Goal: Transaction & Acquisition: Purchase product/service

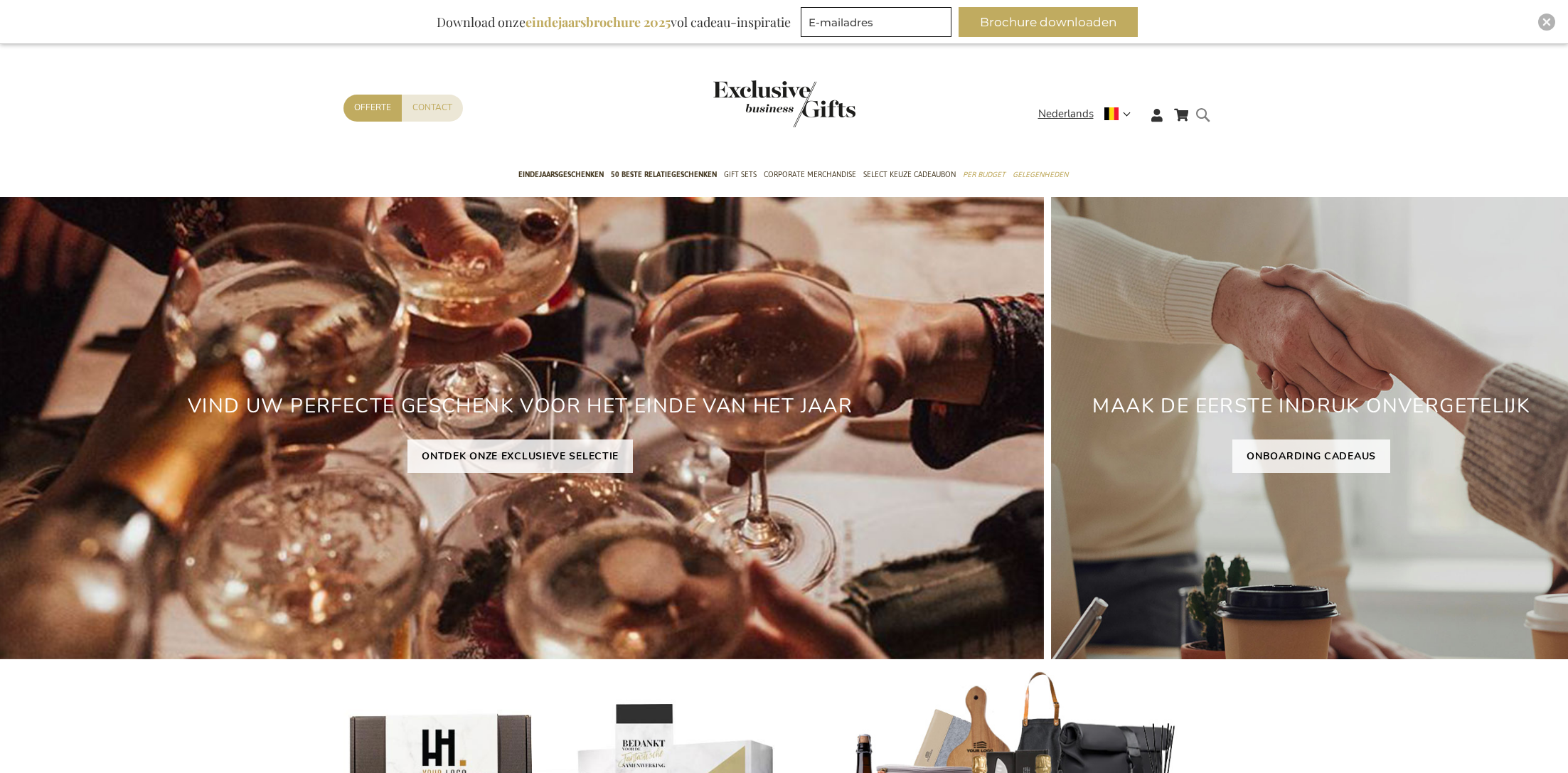
click at [1205, 78] on header "Winkelwagen Winkelwagen Sluiten U heeft geen product(en) in uw winkelwagen. Ga …" at bounding box center [784, 97] width 1568 height 120
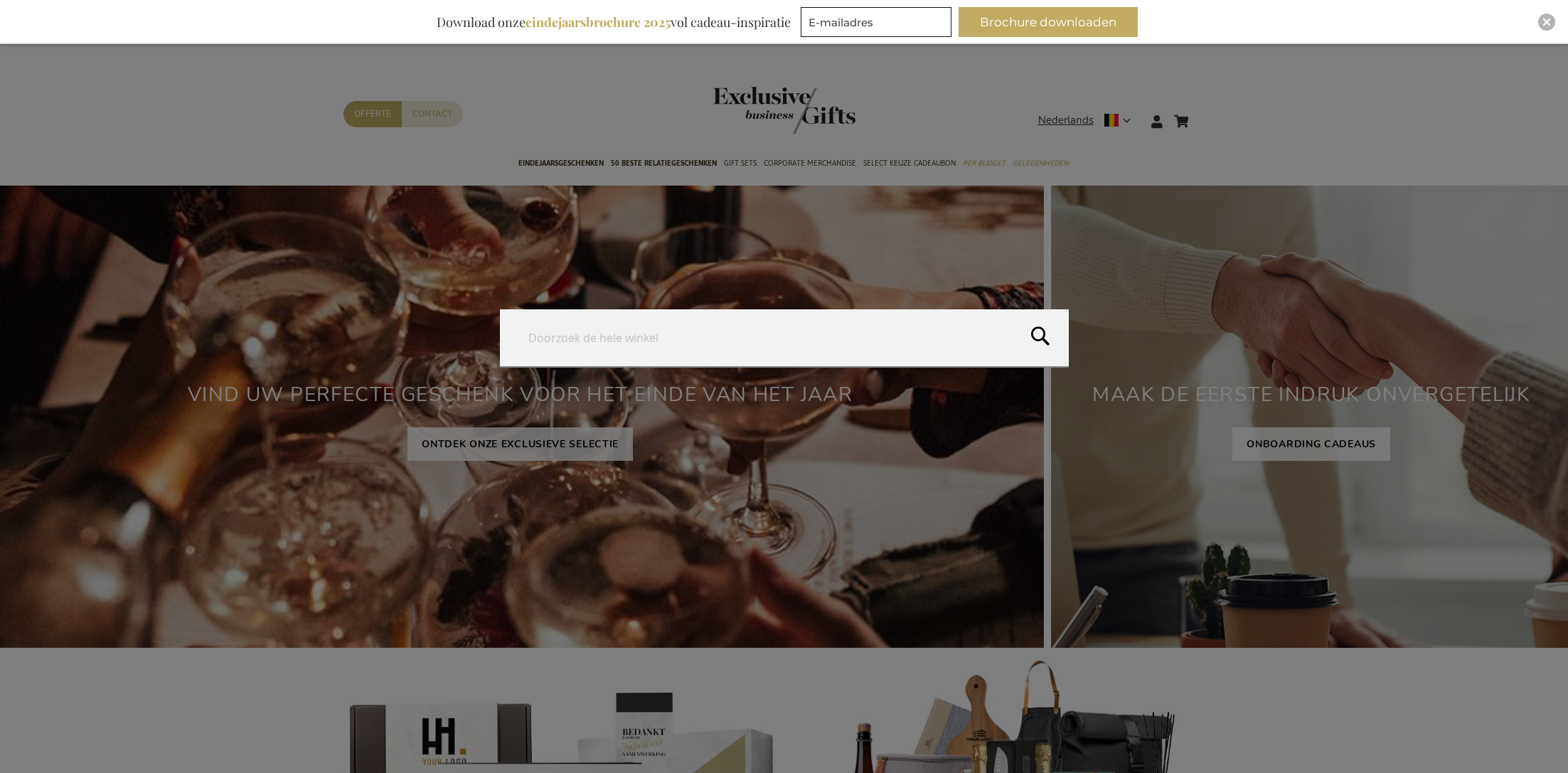
click at [1208, 112] on form "Search Search" at bounding box center [1207, 112] width 14 height 0
type input "soundivine"
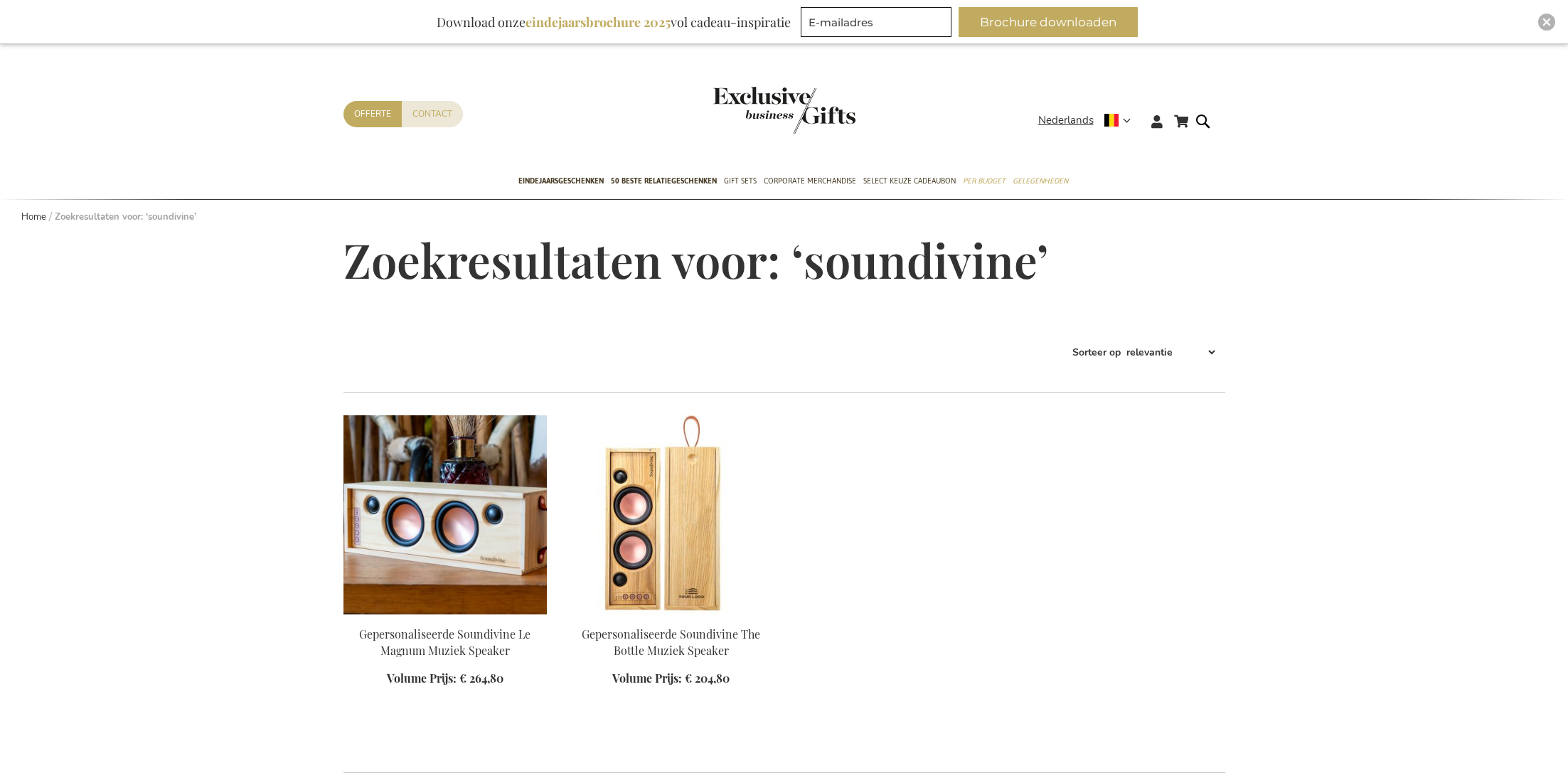
click at [435, 489] on img at bounding box center [445, 515] width 203 height 199
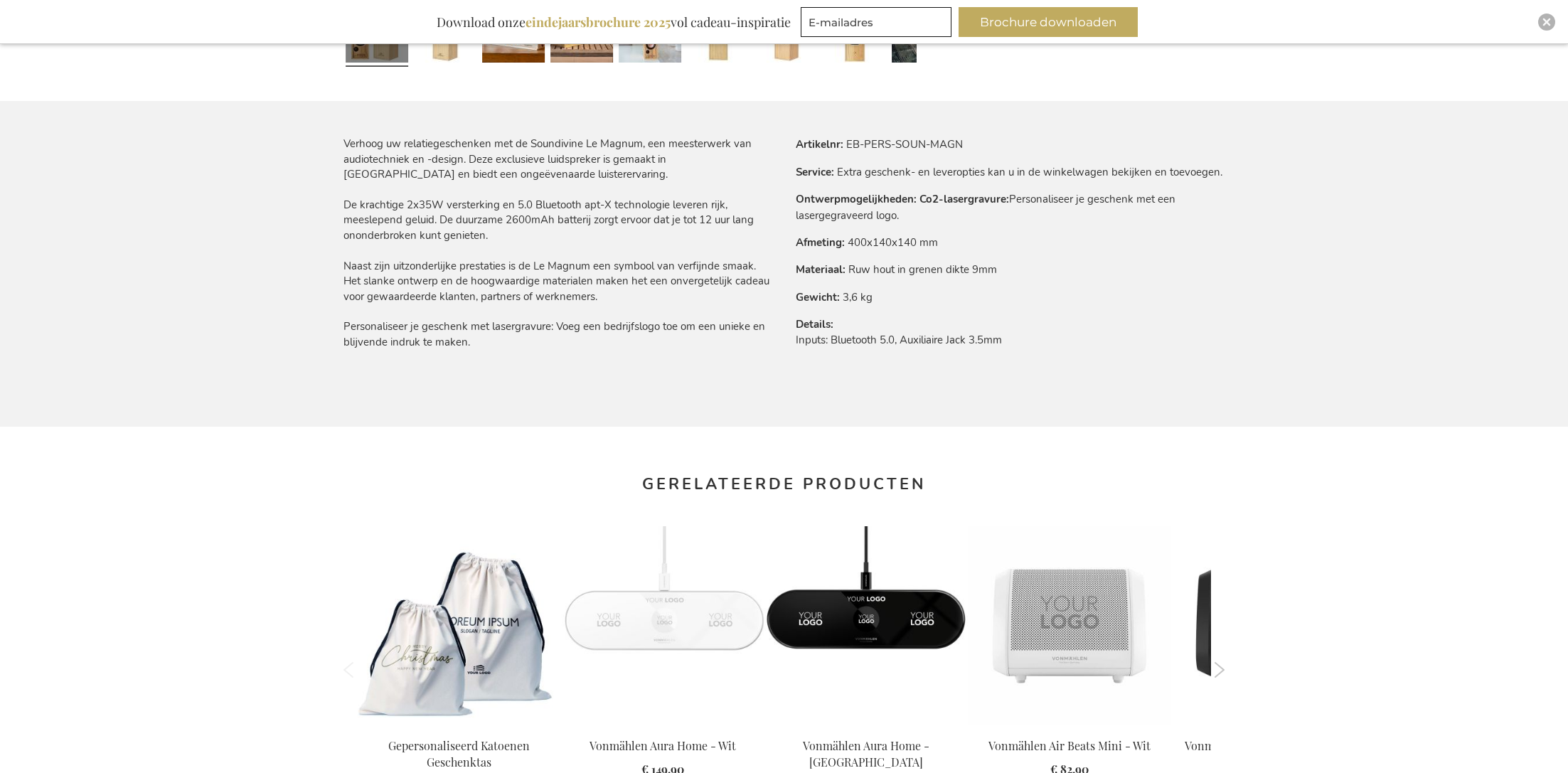
scroll to position [817, 0]
click at [350, 144] on div "Verhoog uw relatiegeschenken met de Soundivine Le Magnum, een meesterwerk van a…" at bounding box center [558, 242] width 430 height 213
drag, startPoint x: 339, startPoint y: 140, endPoint x: 493, endPoint y: 338, distance: 250.8
click at [493, 338] on main "Ga naar het einde van de afbeeldingen-gallerij Ga naar het begin van de afbeeld…" at bounding box center [784, 120] width 905 height 1406
copy div "Verhoog uw relatiegeschenken met de Soundivine Le Magnum, een meesterwerk van a…"
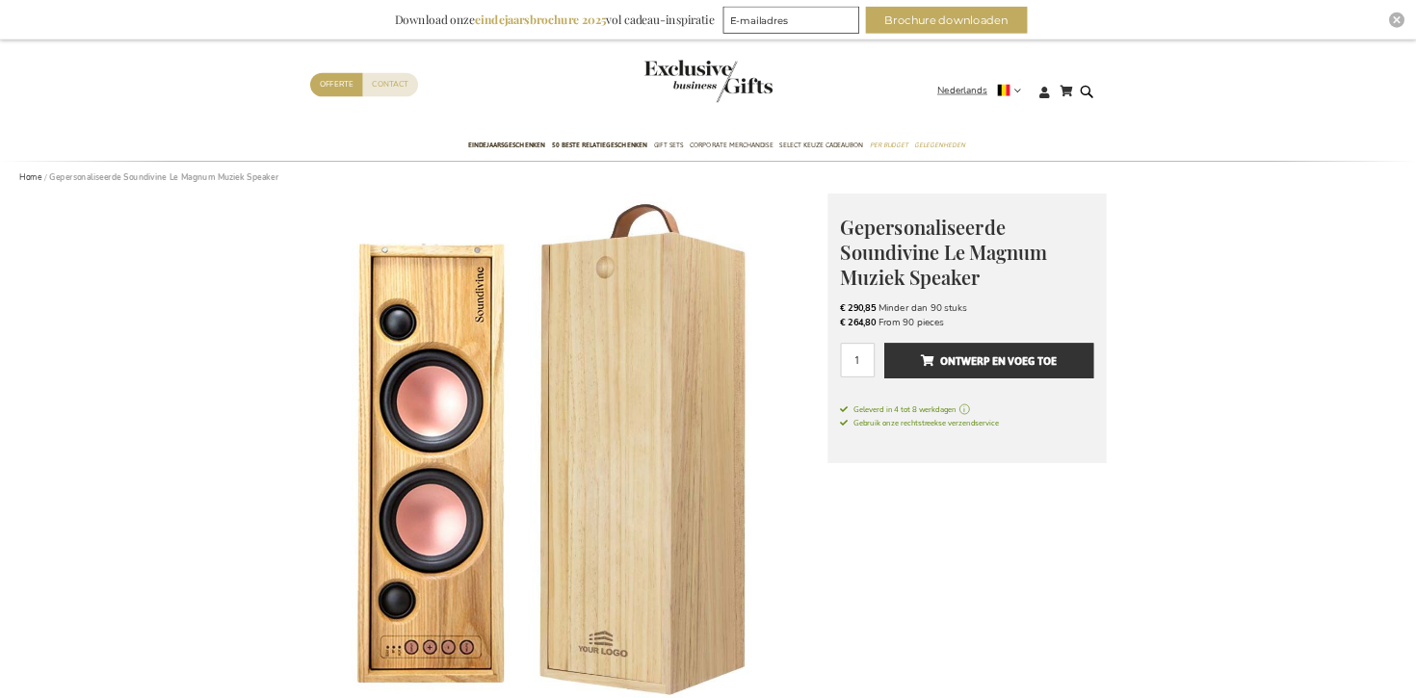
scroll to position [0, 0]
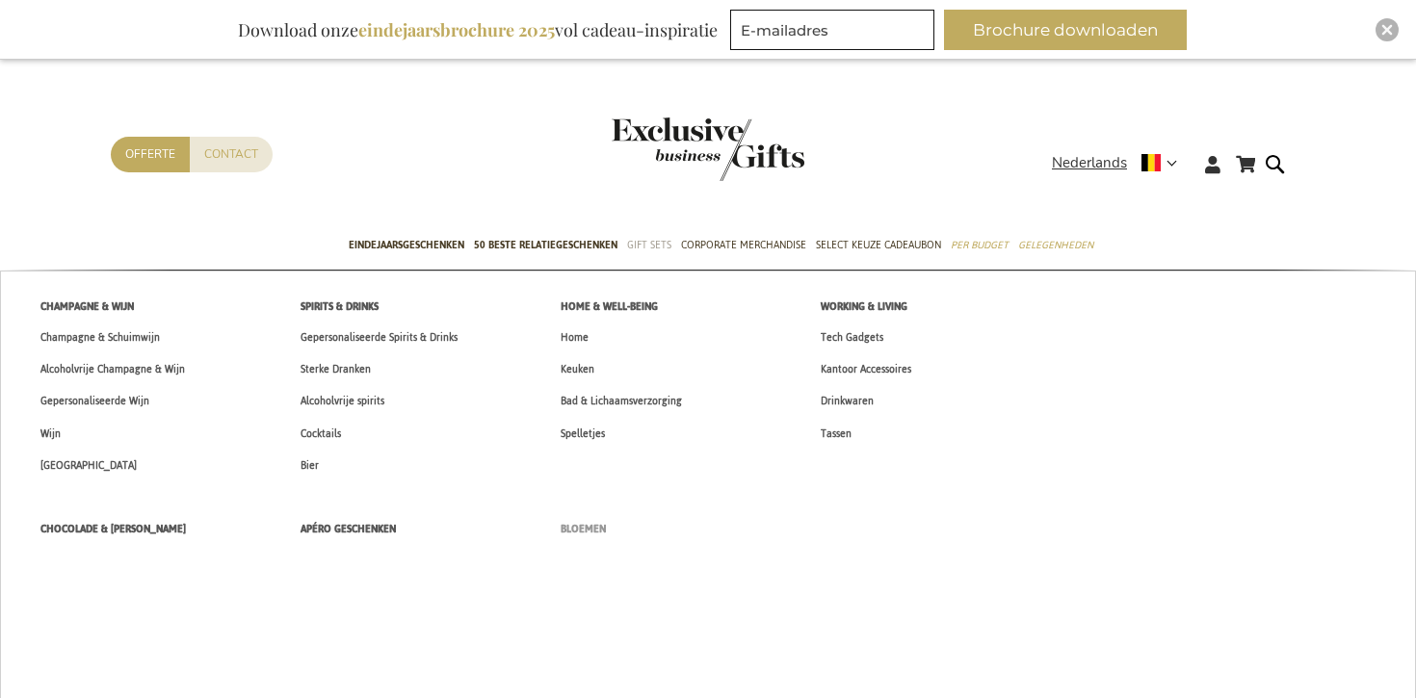
click at [596, 535] on span "Bloemen" at bounding box center [582, 529] width 45 height 20
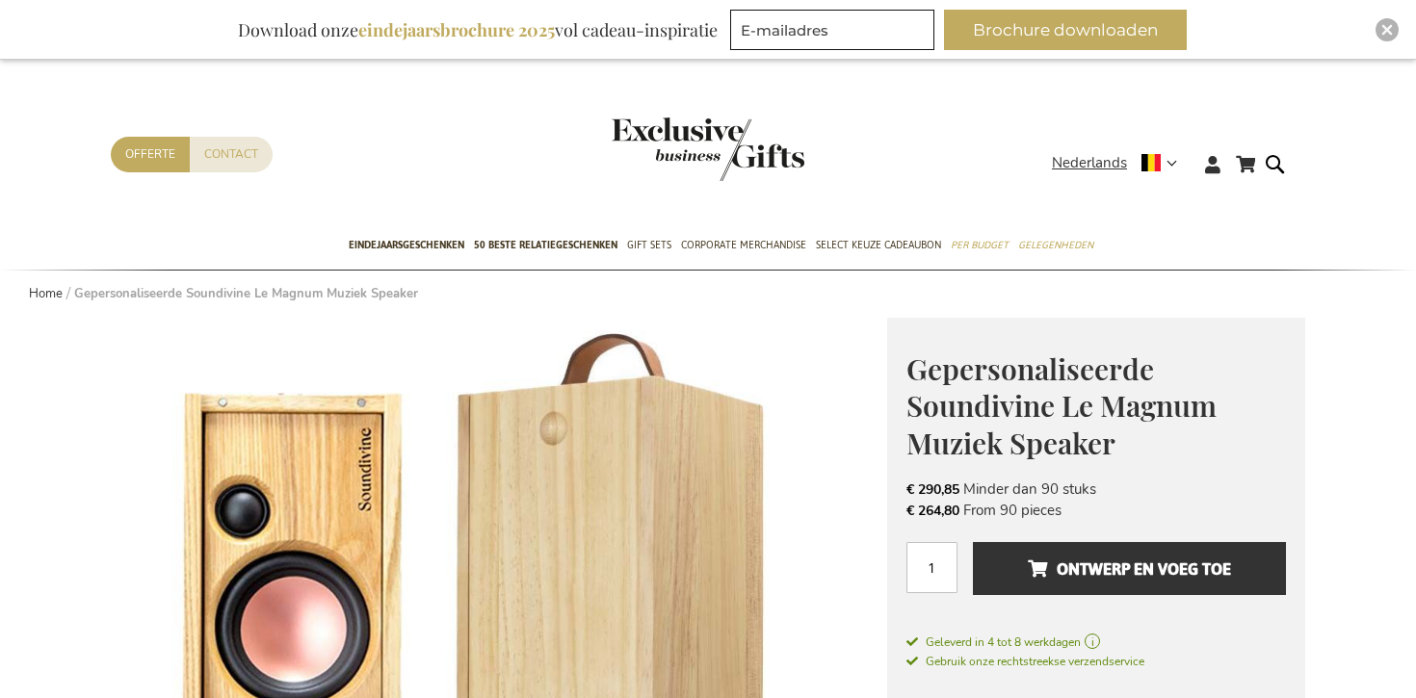
scroll to position [353, 0]
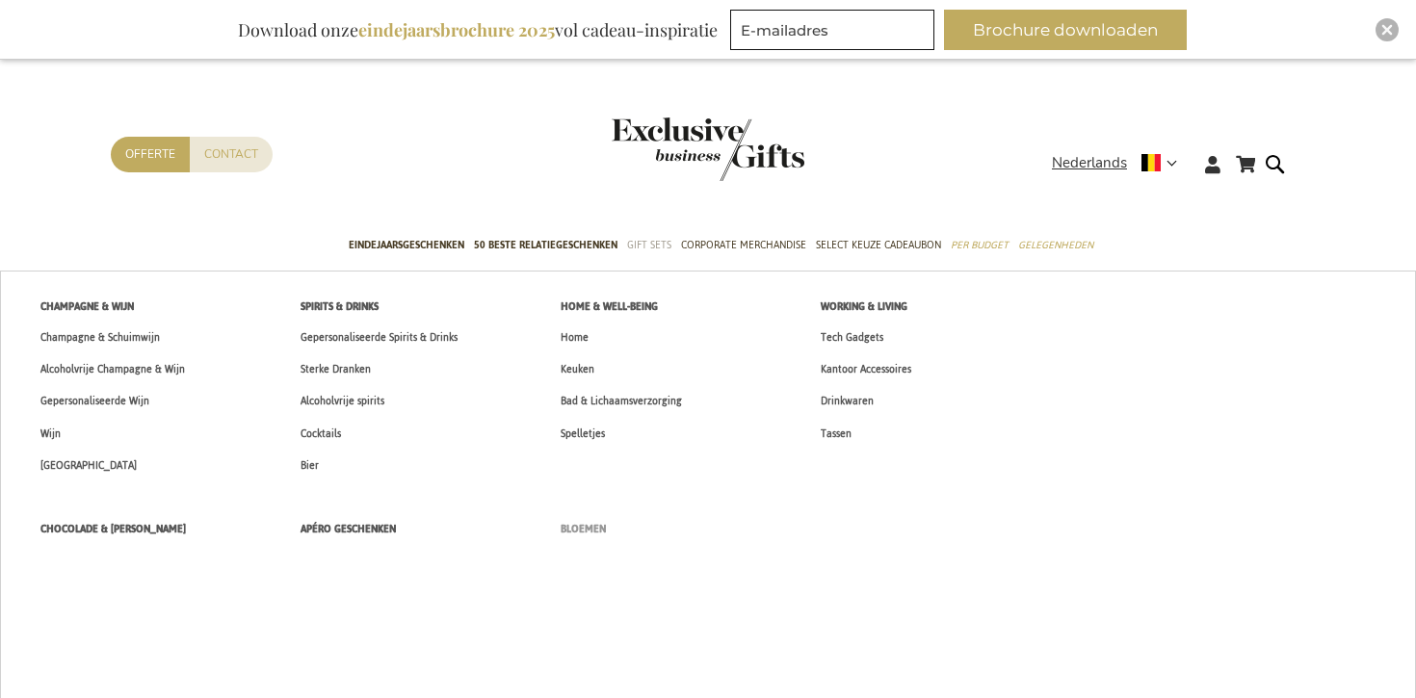
click at [569, 529] on span "Bloemen" at bounding box center [582, 529] width 45 height 20
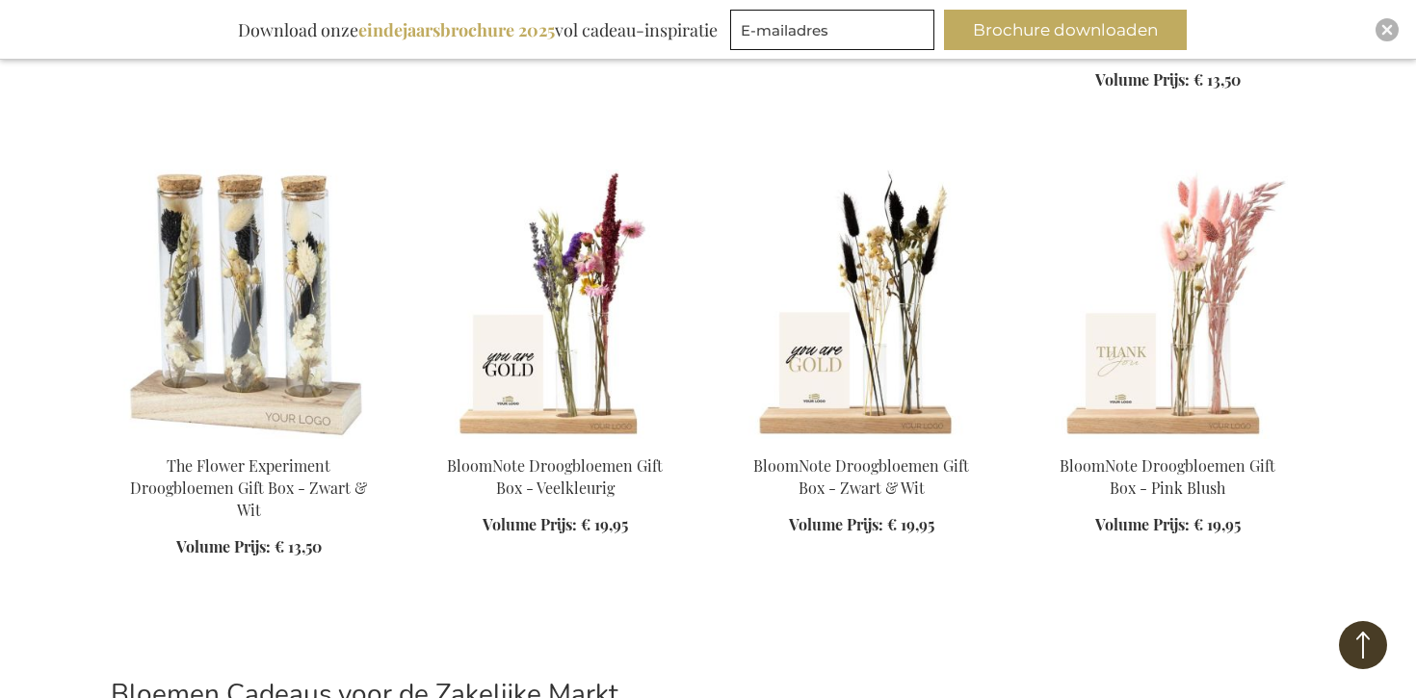
scroll to position [2893, 0]
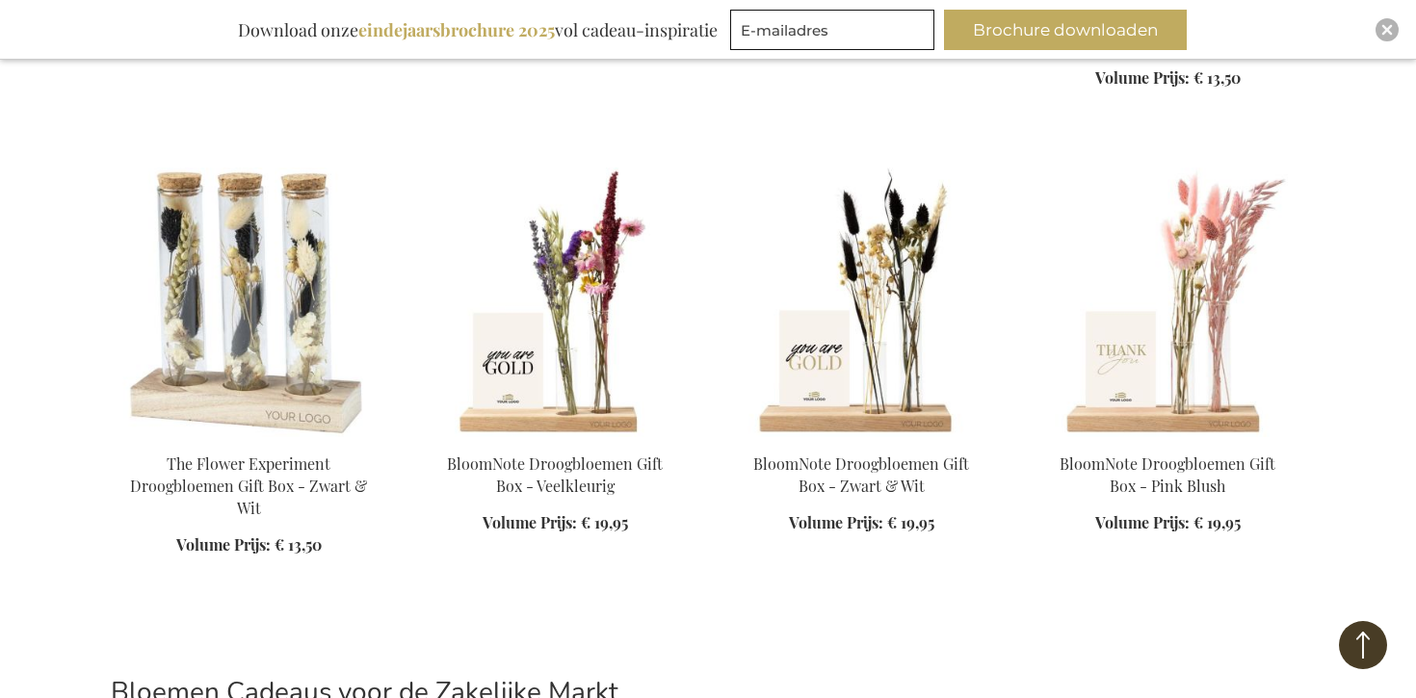
click at [606, 320] on img at bounding box center [554, 303] width 275 height 270
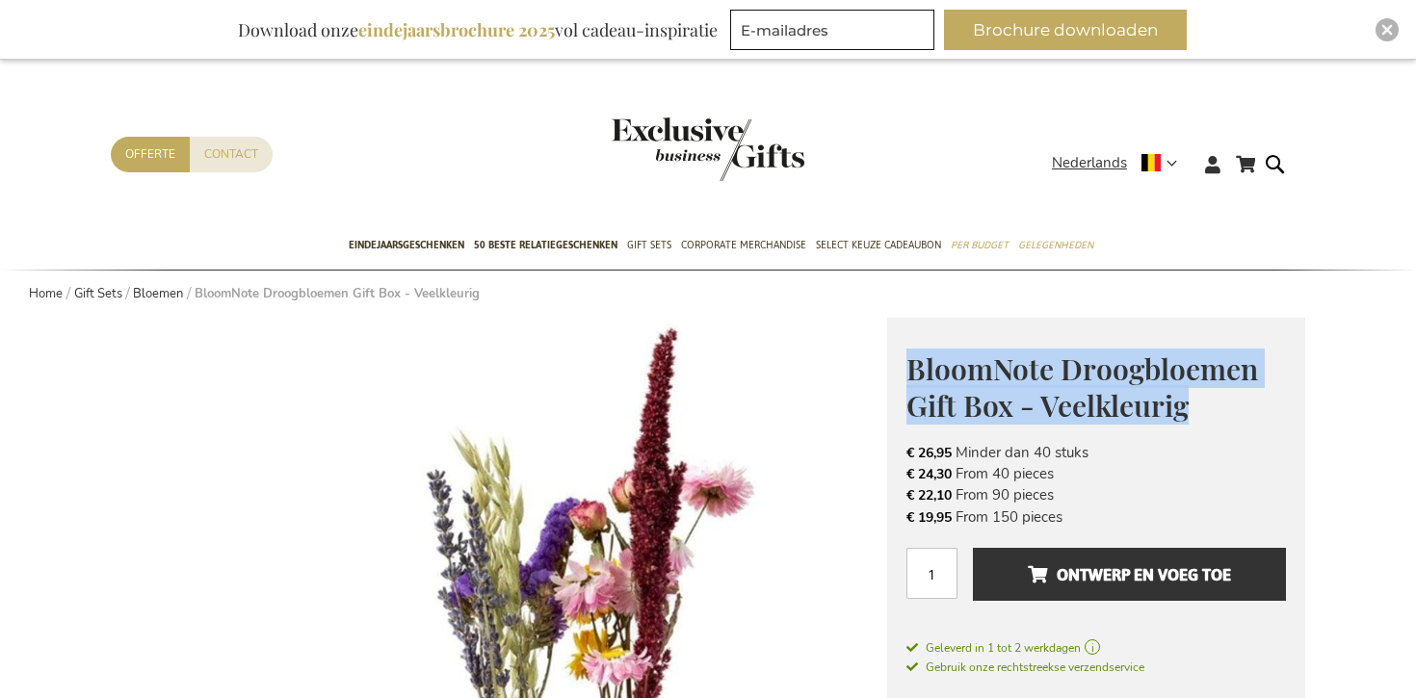
drag, startPoint x: 910, startPoint y: 361, endPoint x: 1204, endPoint y: 406, distance: 297.2
click at [1204, 406] on h1 "BloomNote Droogbloemen Gift Box - Veelkleurig" at bounding box center [1095, 386] width 379 height 74
copy span "BloomNote Droogbloemen Gift Box - Veelkleurig"
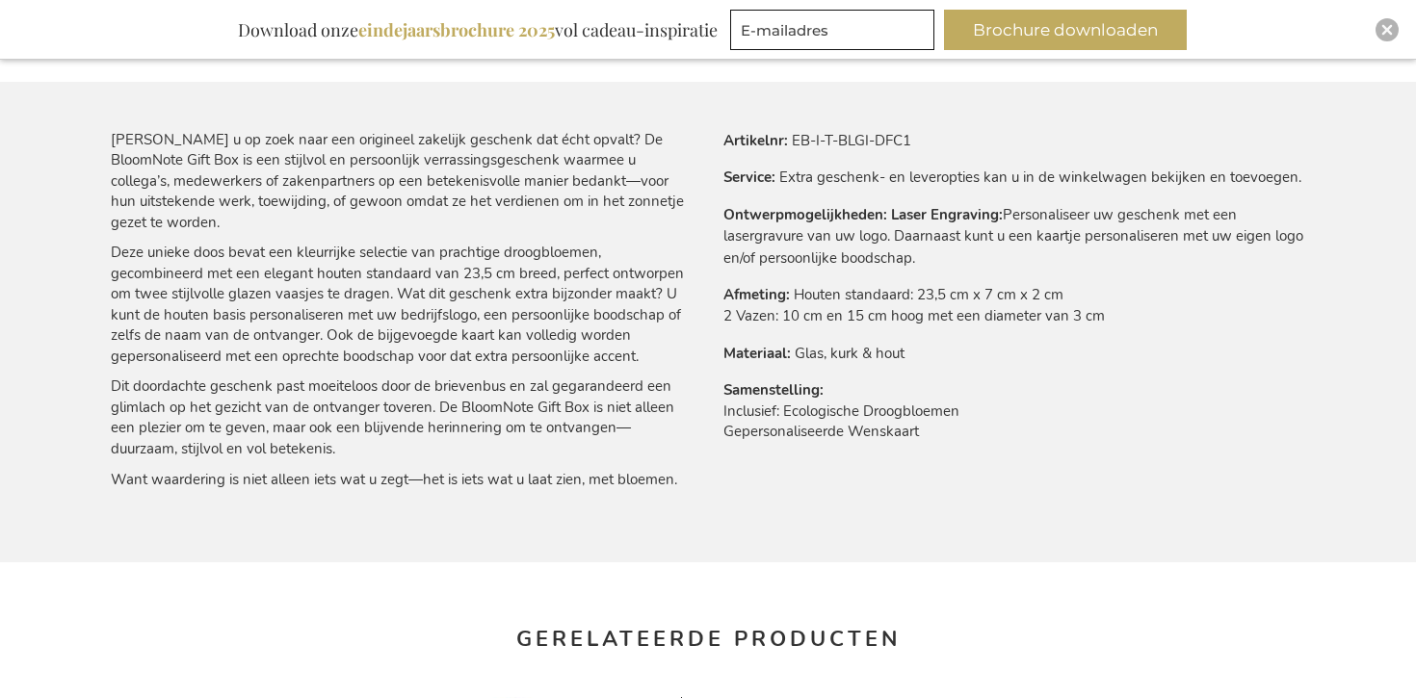
scroll to position [1149, 0]
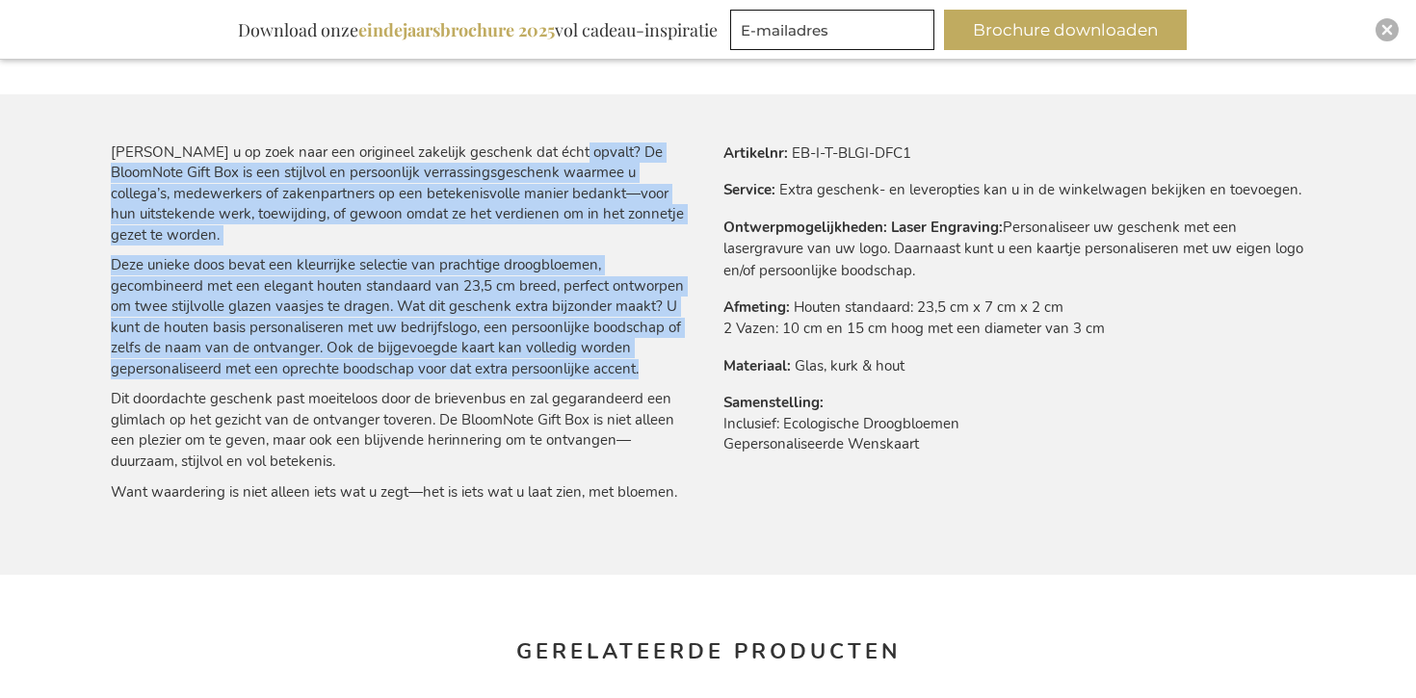
drag, startPoint x: 554, startPoint y: 152, endPoint x: 661, endPoint y: 351, distance: 226.2
click at [661, 351] on div "Bent u op zoek naar een origineel zakelijk geschenk dat écht opvalt? De BloomNo…" at bounding box center [402, 323] width 582 height 360
copy div "De BloomNote Gift Box is een stijlvol en persoonlijk verrassingsgeschenk waarme…"
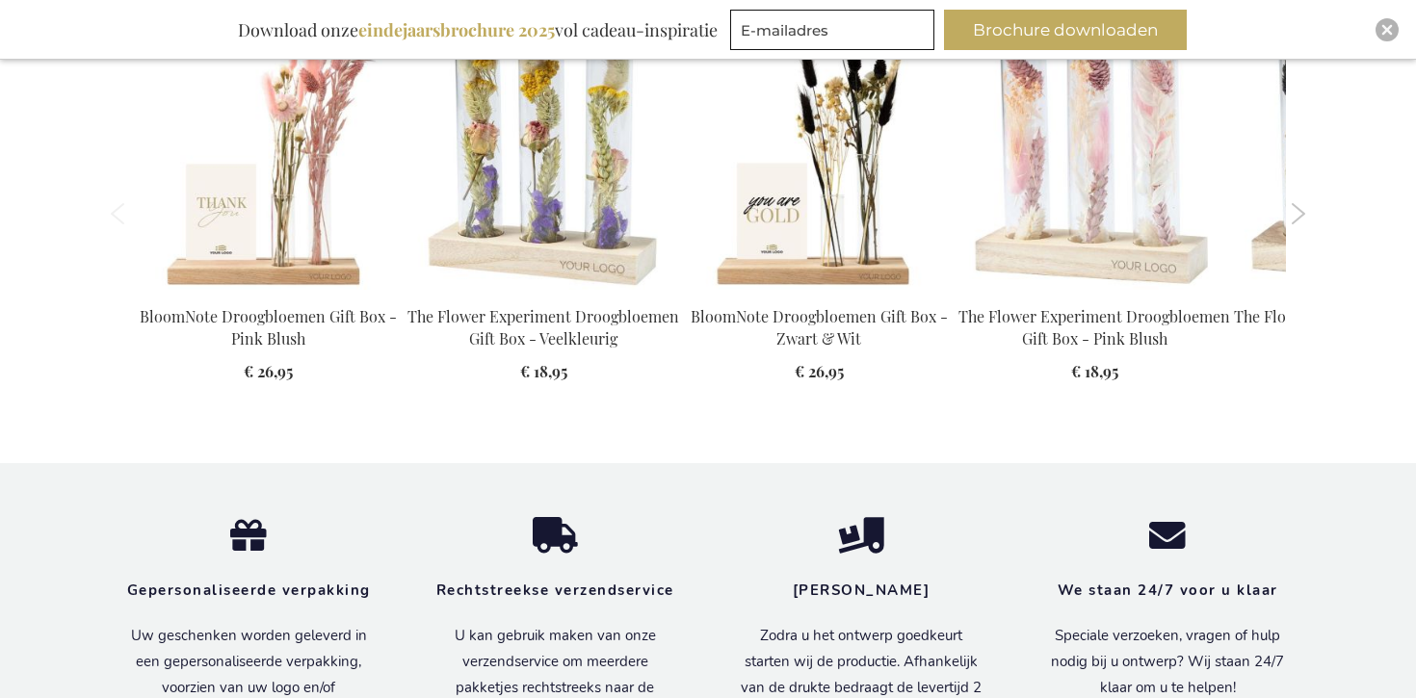
scroll to position [2269, 0]
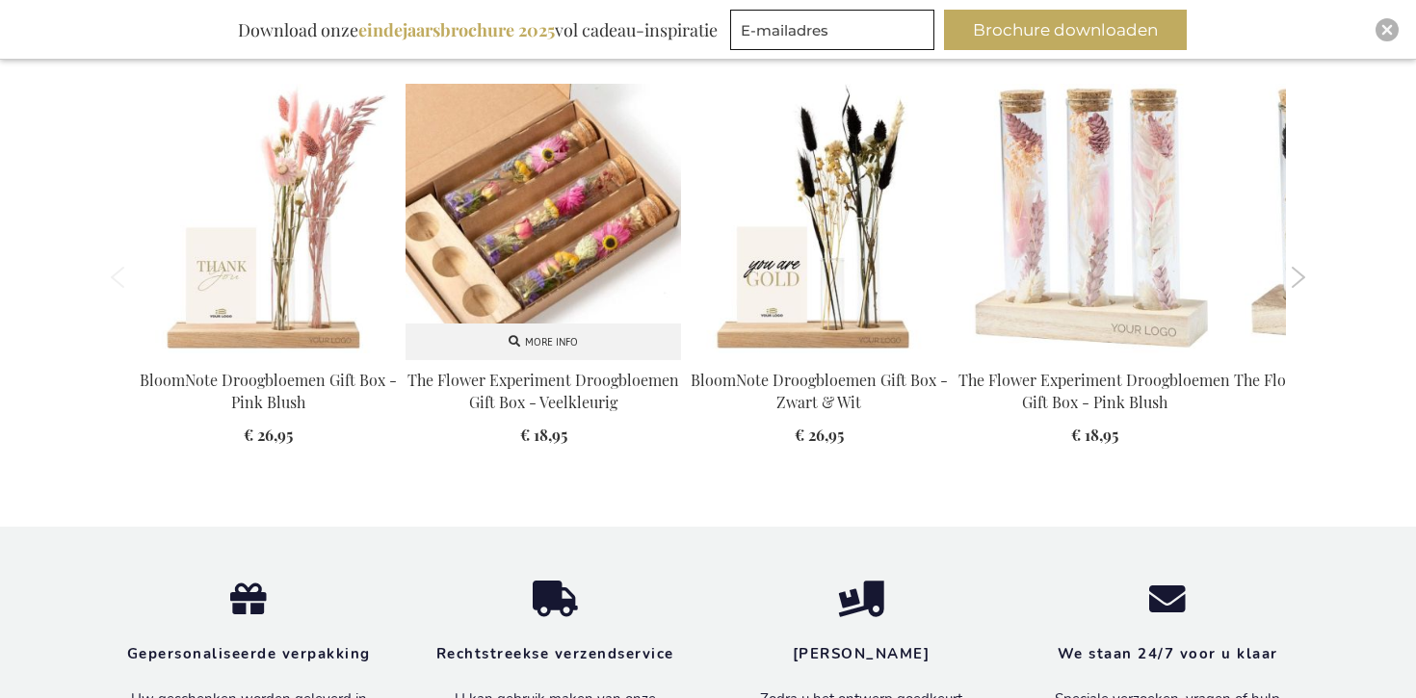
click at [504, 228] on img at bounding box center [542, 221] width 275 height 275
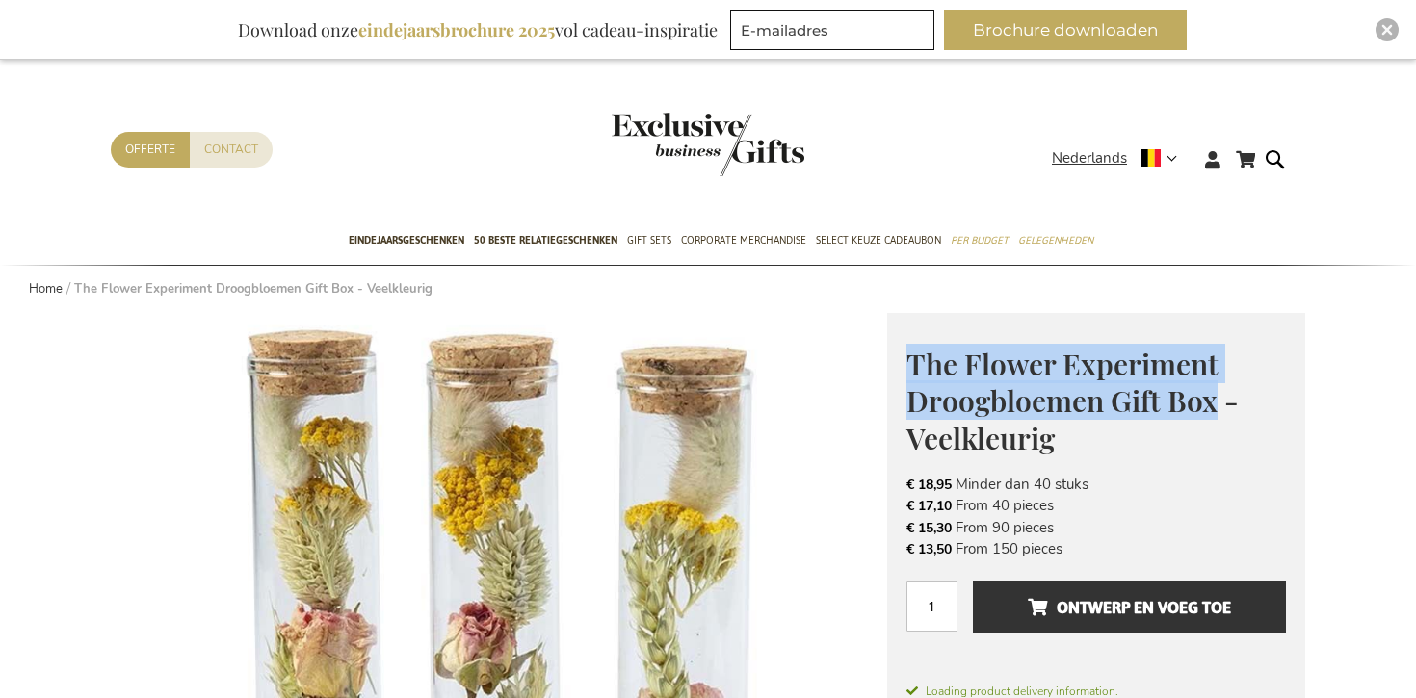
scroll to position [11, 0]
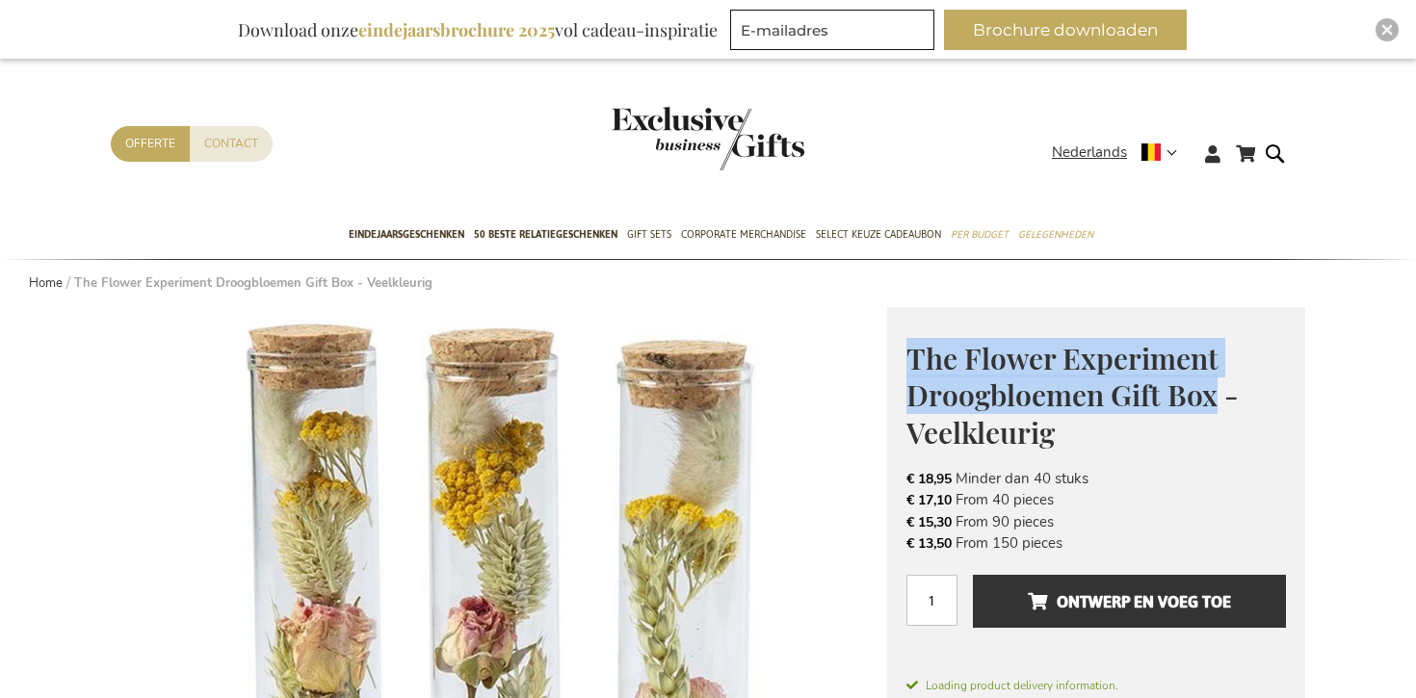
drag, startPoint x: 904, startPoint y: 351, endPoint x: 1212, endPoint y: 392, distance: 310.9
click at [1212, 392] on div "The Flower Experiment Droogbloemen Gift Box - Veelkleurig € 18,95 Excl. VAT € 1…" at bounding box center [1096, 526] width 418 height 438
copy span "The Flower Experiment Droogbloemen Gift Box"
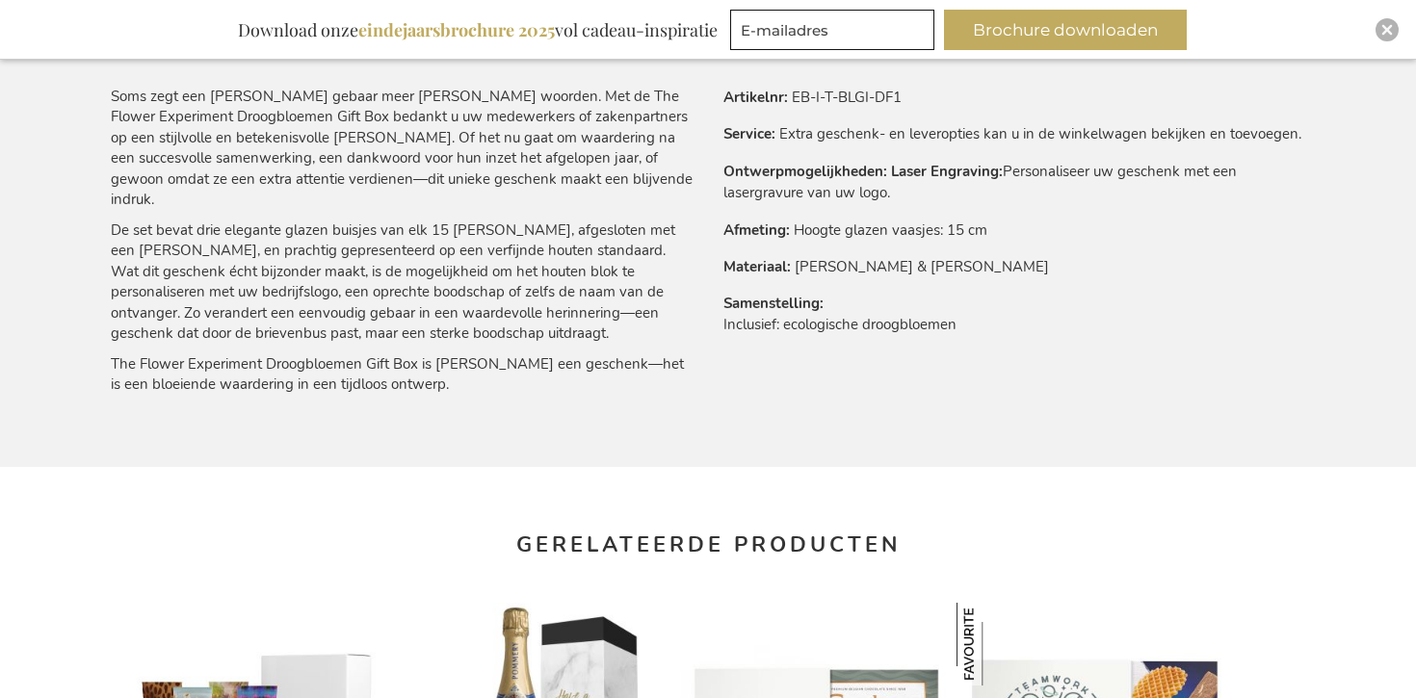
scroll to position [1177, 0]
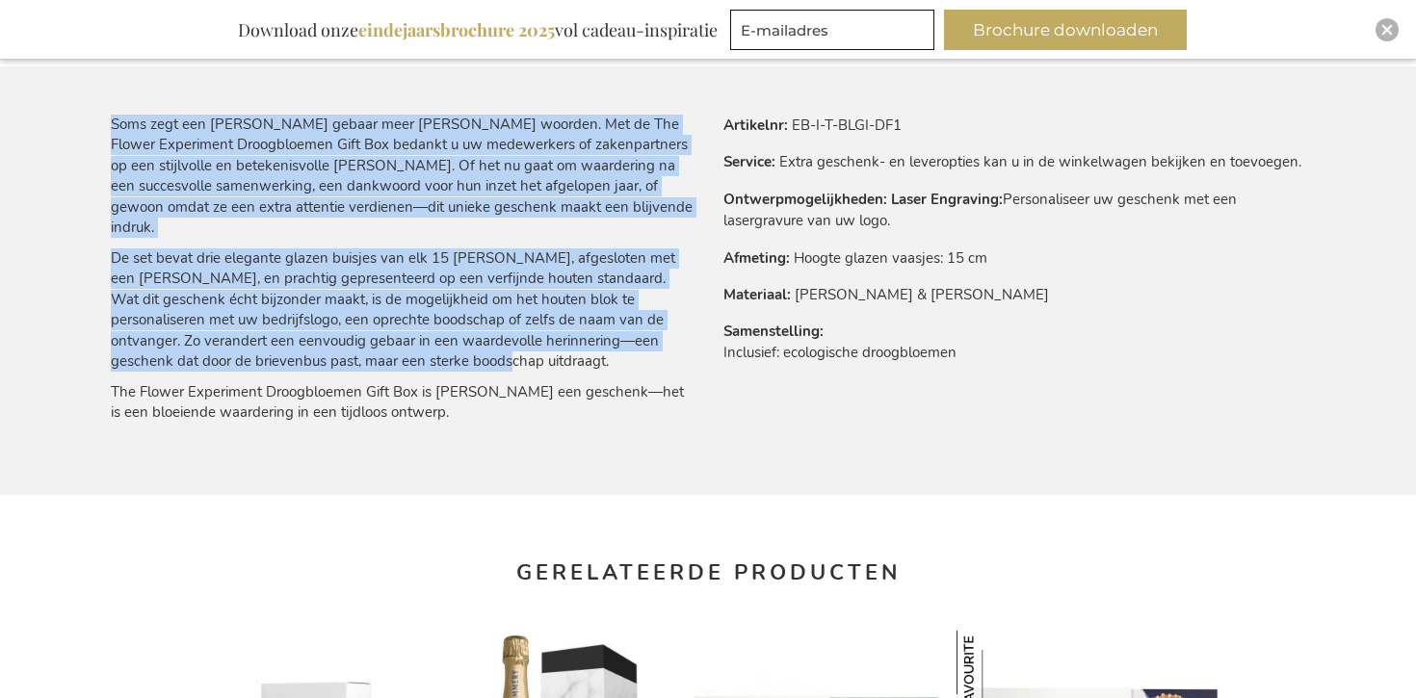
drag, startPoint x: 107, startPoint y: 117, endPoint x: 498, endPoint y: 344, distance: 452.2
click at [493, 344] on main "Ga naar het einde van de afbeeldingen-gallerij Ga naar het begin van de afbeeld…" at bounding box center [707, 354] width 1225 height 2427
copy div "Soms zegt een klein gebaar meer dan duizend woorden. Met de The Flower Experime…"
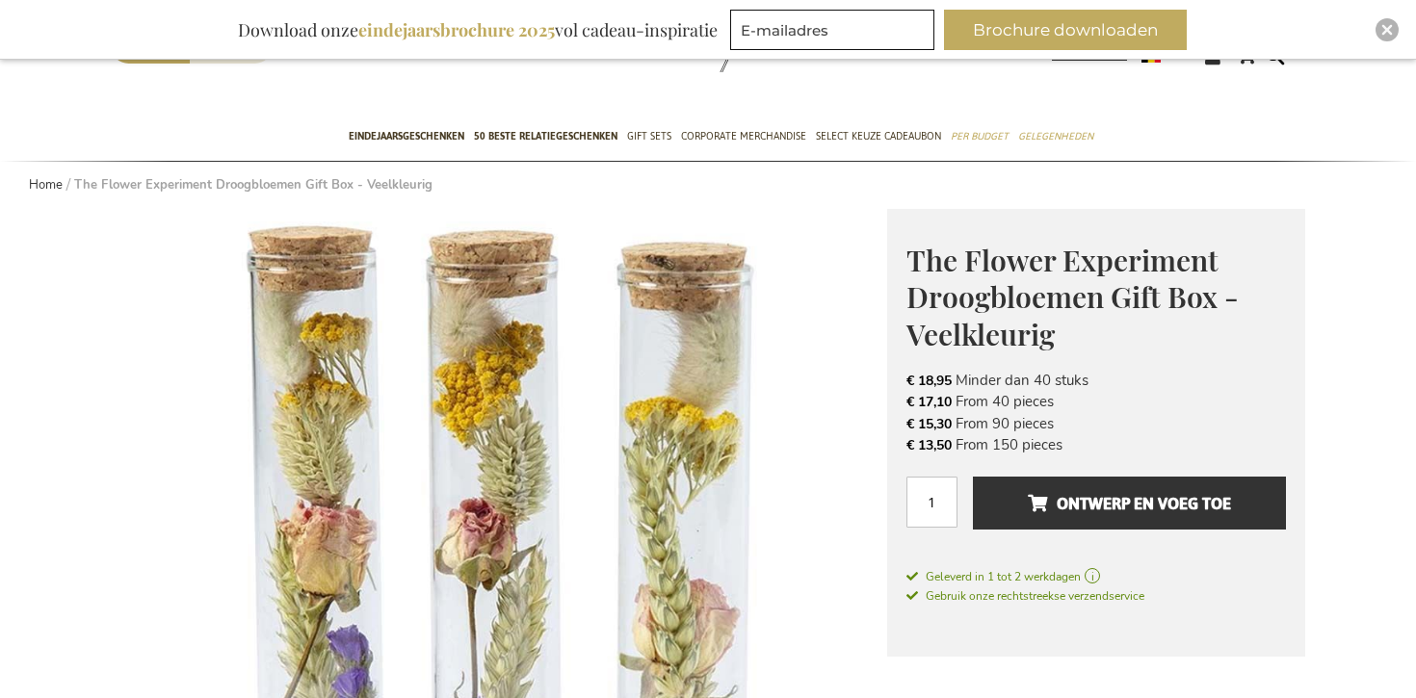
scroll to position [0, 0]
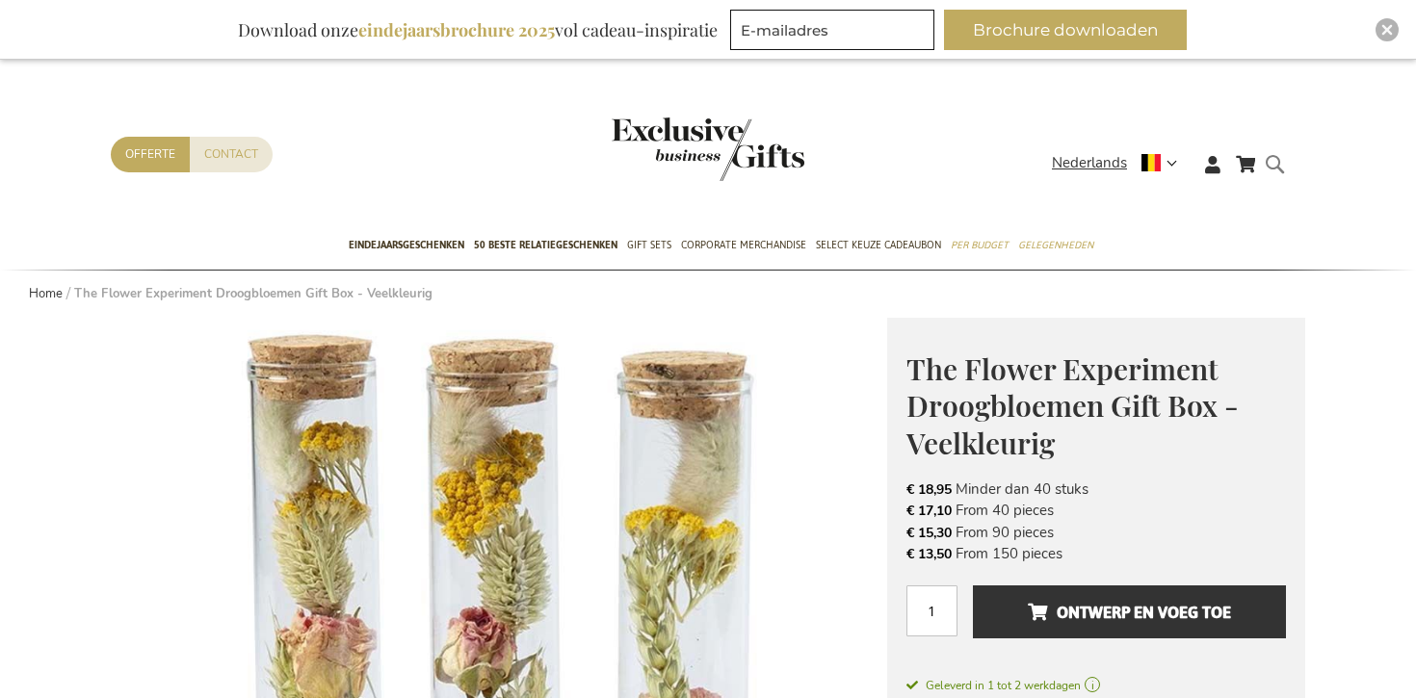
click at [1273, 167] on form "Search Search" at bounding box center [1279, 179] width 19 height 55
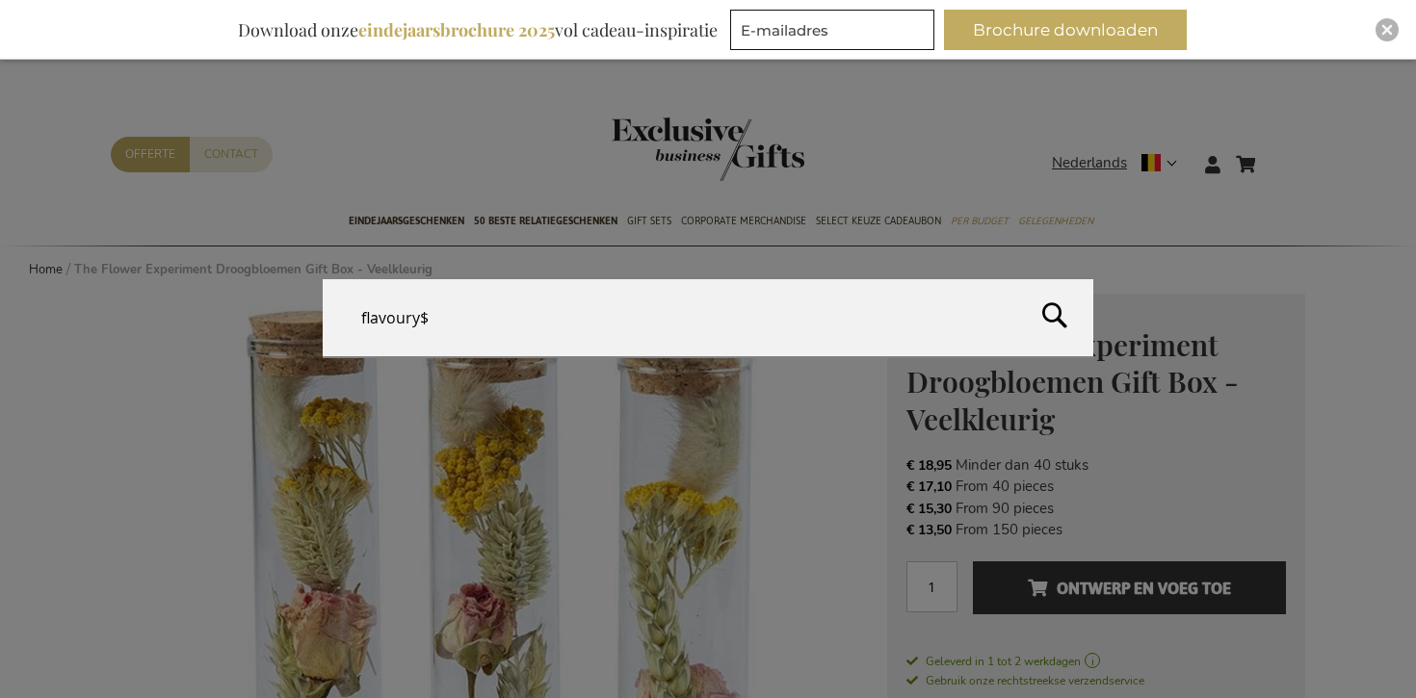
type input "flavoury"
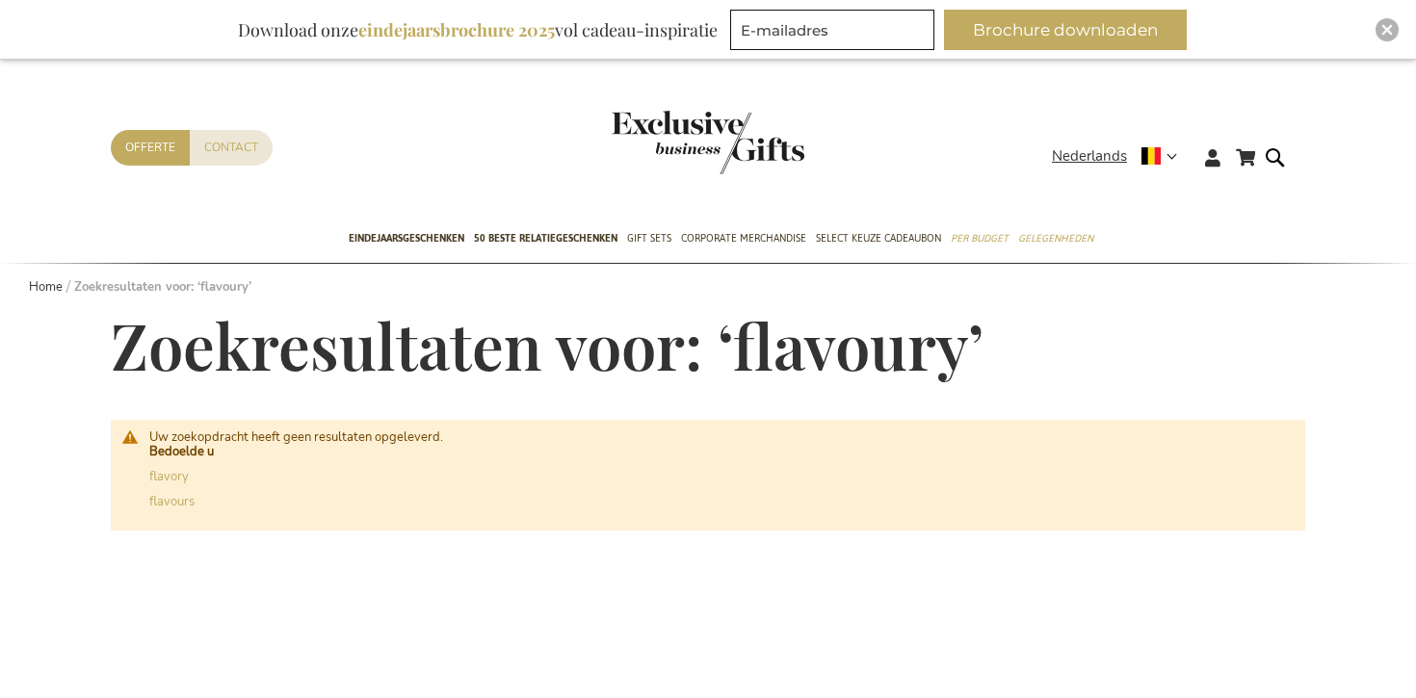
scroll to position [8, 0]
click at [1270, 156] on div "Search flavoury" at bounding box center [1279, 171] width 19 height 55
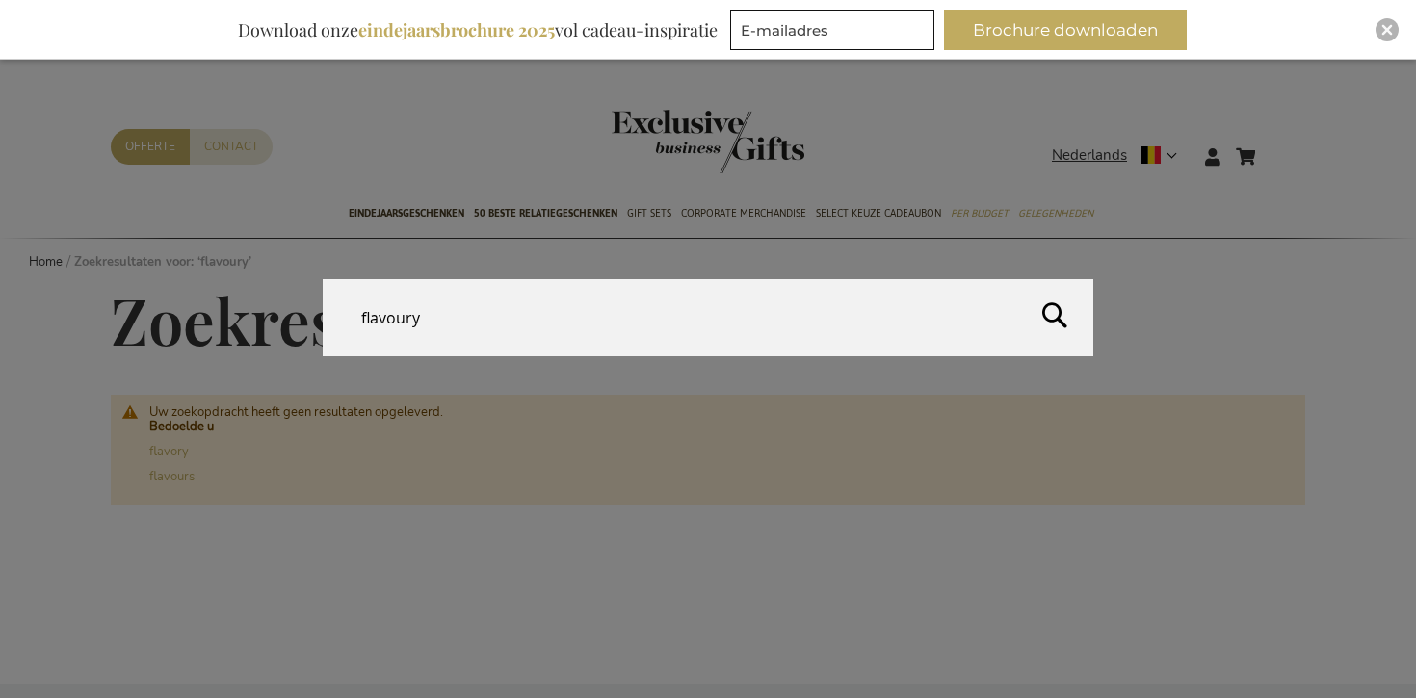
click at [1274, 144] on form "Search flavoury Search" at bounding box center [1279, 144] width 19 height 0
click at [404, 315] on input "flavoury" at bounding box center [708, 317] width 770 height 77
type input "flavory"
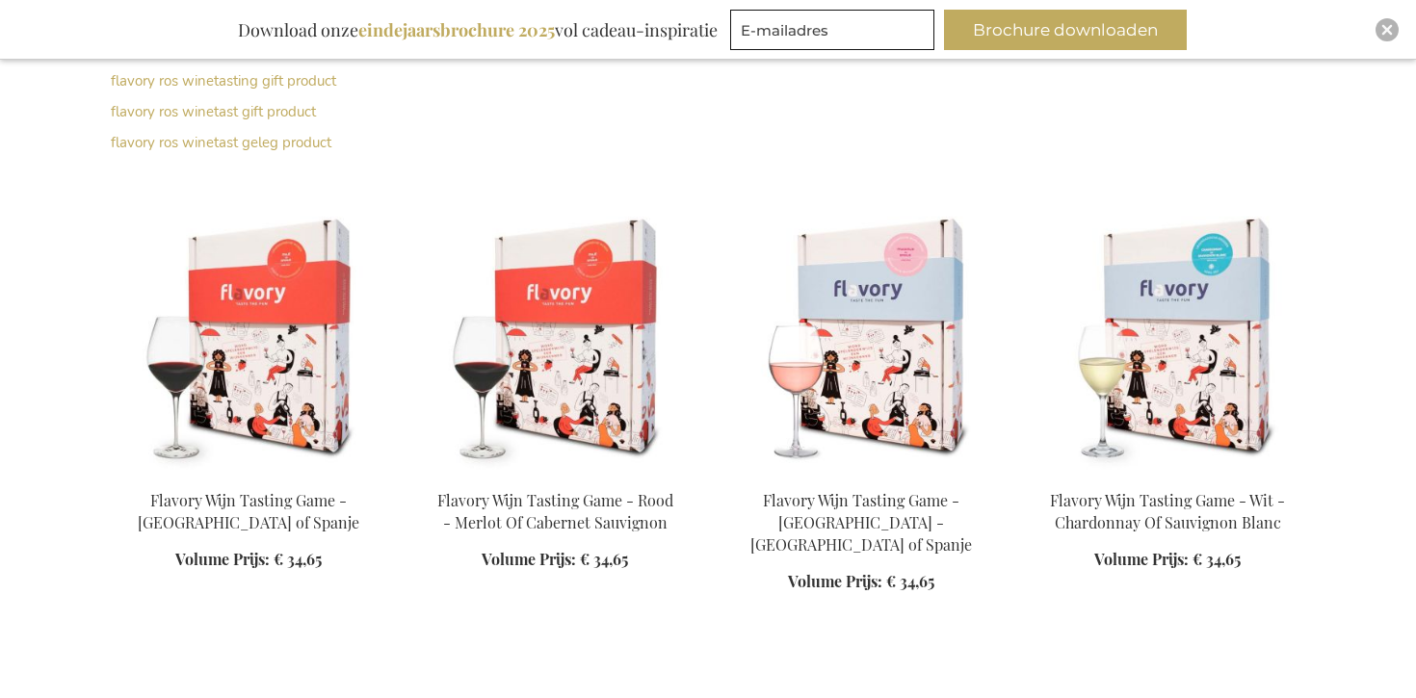
scroll to position [628, 0]
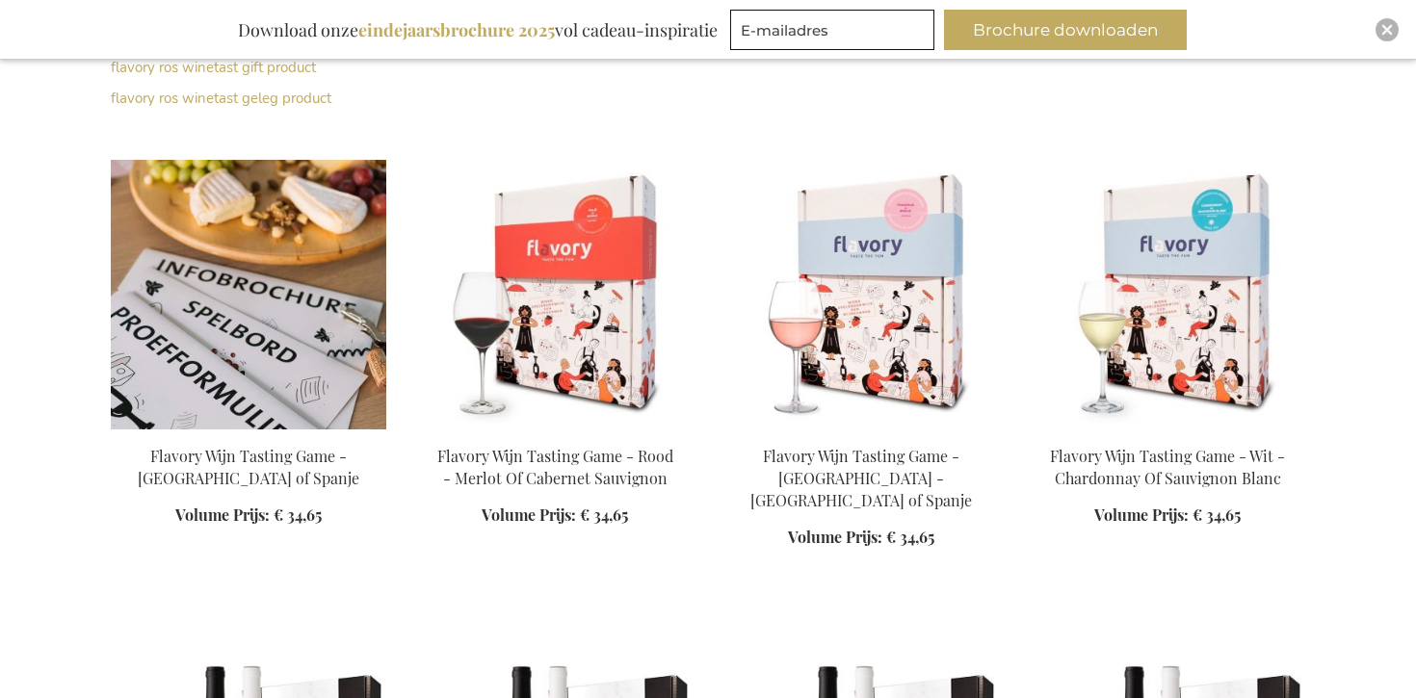
click at [210, 290] on img at bounding box center [248, 295] width 275 height 270
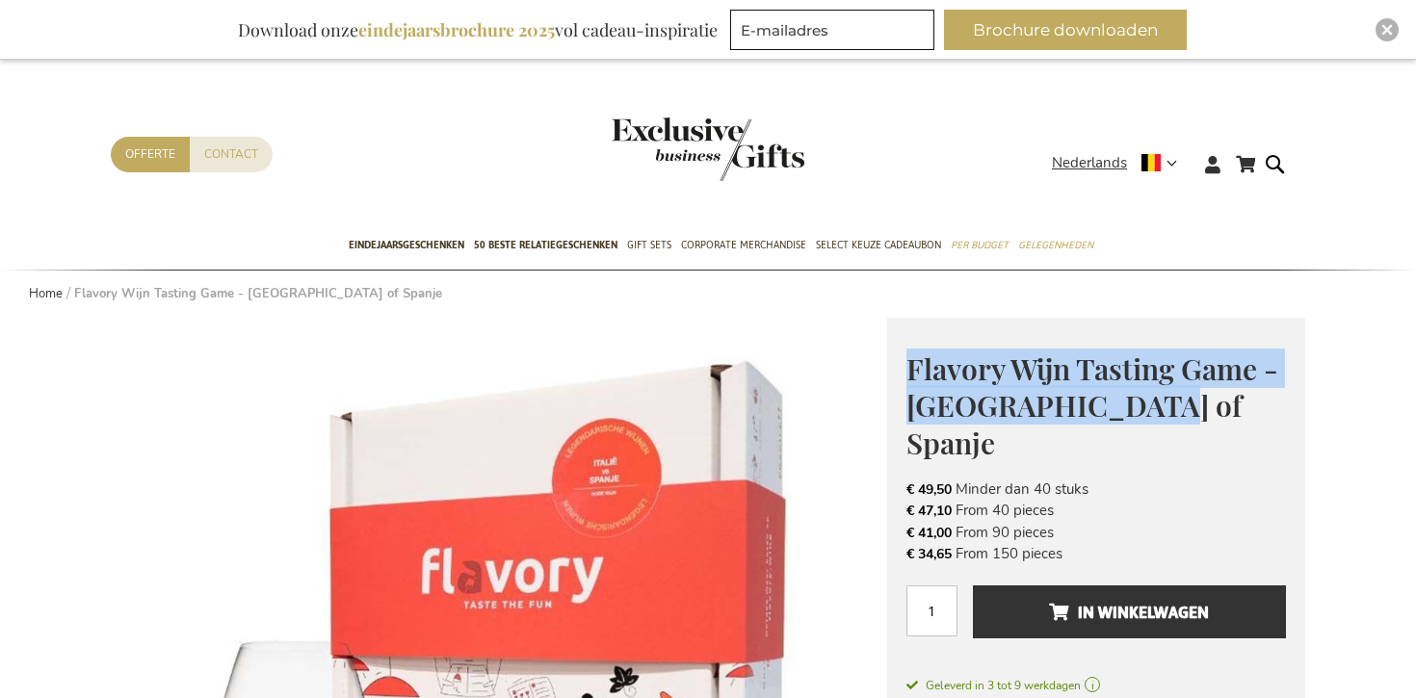
drag, startPoint x: 905, startPoint y: 360, endPoint x: 1174, endPoint y: 419, distance: 275.0
click at [1174, 419] on h1 "Flavory Wijn Tasting Game - Italië of Spanje" at bounding box center [1095, 405] width 379 height 112
copy span "Flavory Wijn Tasting Game - Italië of Spanje"
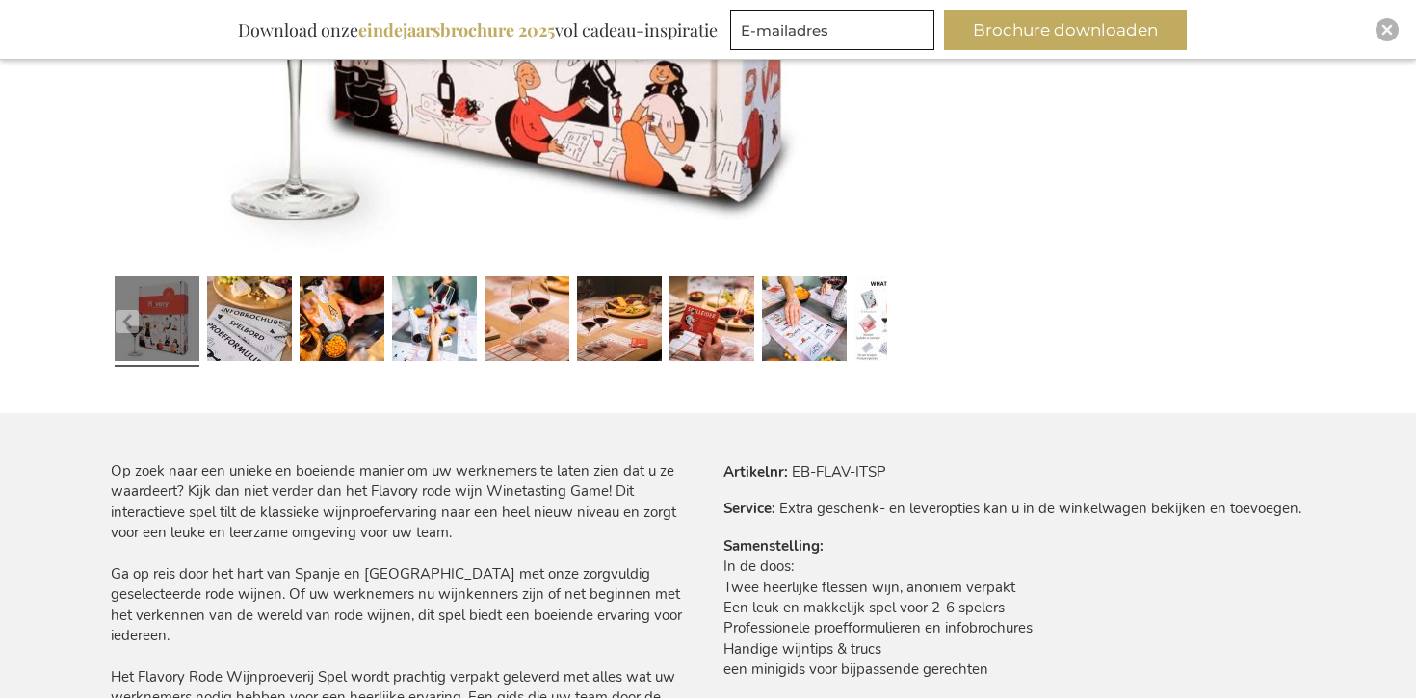
scroll to position [1193, 0]
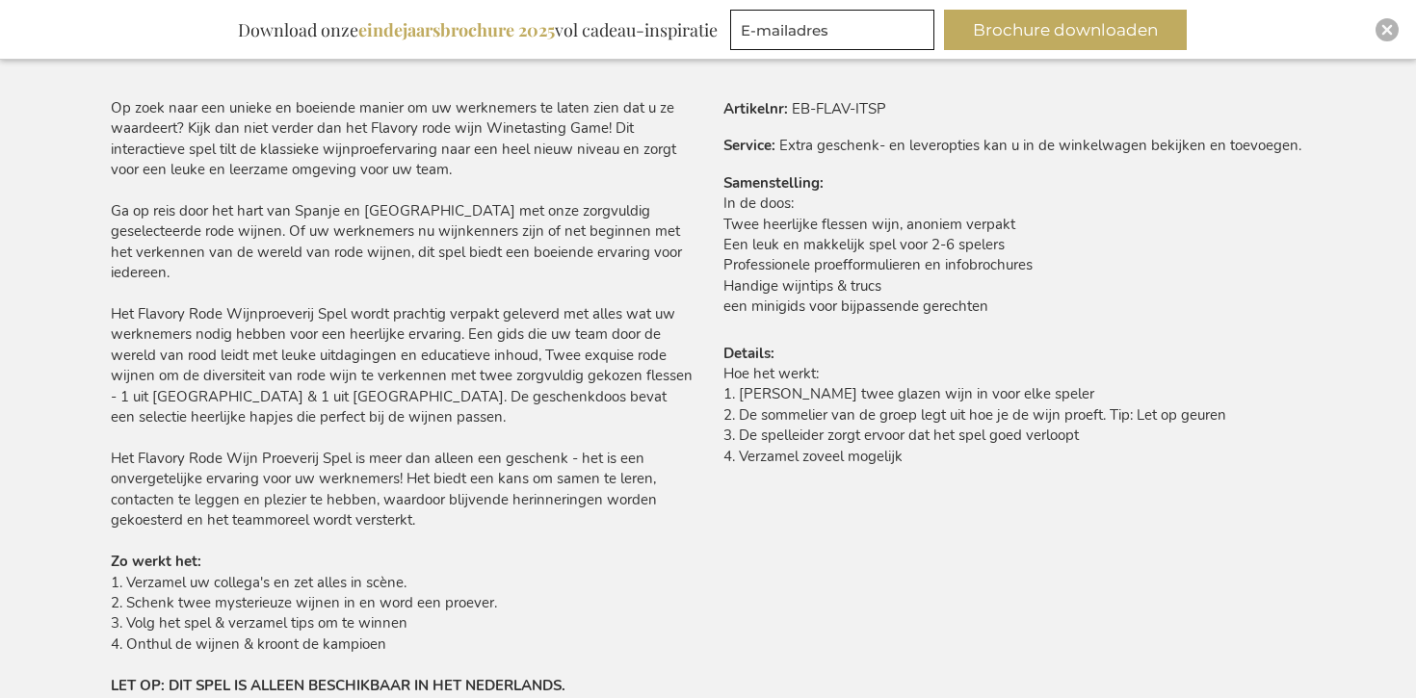
click at [169, 139] on p "Op zoek naar een unieke en boeiende manier om uw werknemers te laten zien dat u…" at bounding box center [402, 397] width 582 height 598
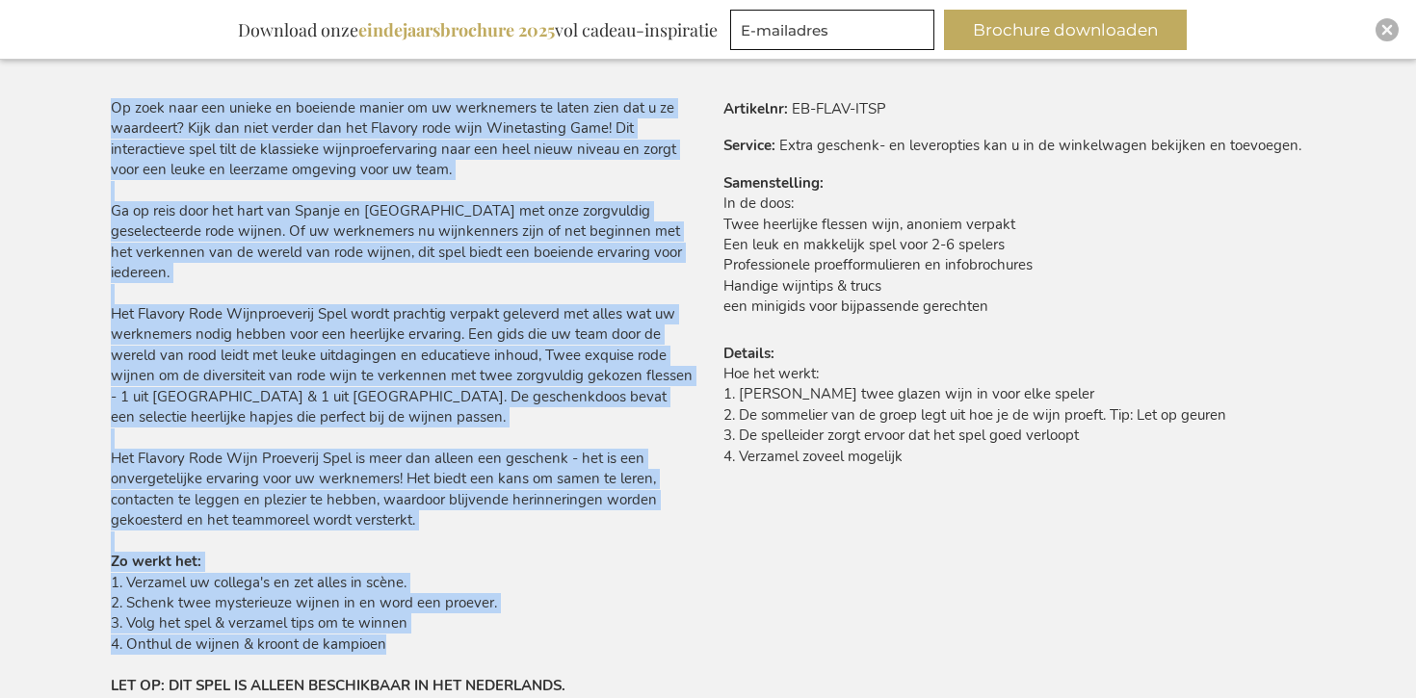
drag, startPoint x: 113, startPoint y: 105, endPoint x: 686, endPoint y: 458, distance: 673.2
click at [524, 631] on p "Op zoek naar een unieke en boeiende manier om uw werknemers te laten zien dat u…" at bounding box center [402, 397] width 582 height 598
copy p "Op zoek naar een unieke en boeiende manier om uw werknemers te laten zien dat u…"
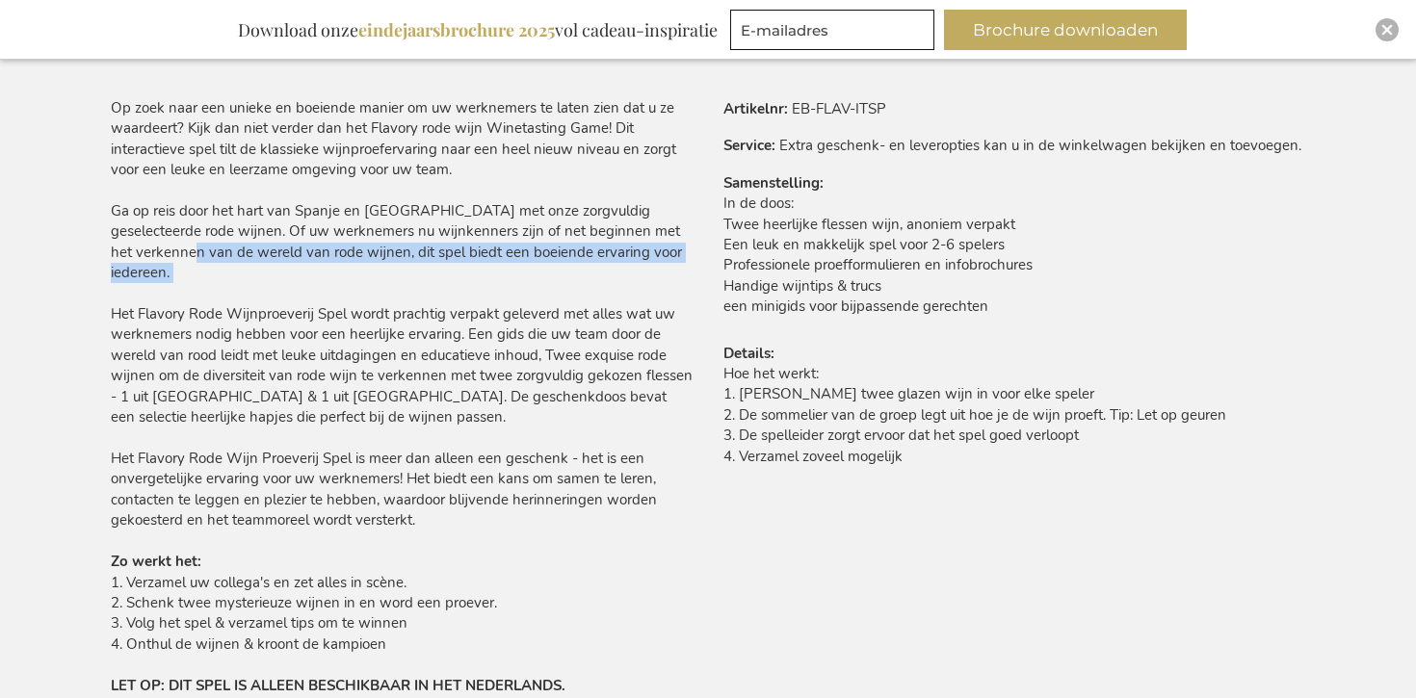
drag, startPoint x: 131, startPoint y: 261, endPoint x: 121, endPoint y: 182, distance: 79.5
click at [130, 269] on p "Op zoek naar een unieke en boeiende manier om uw werknemers te laten zien dat u…" at bounding box center [402, 397] width 582 height 598
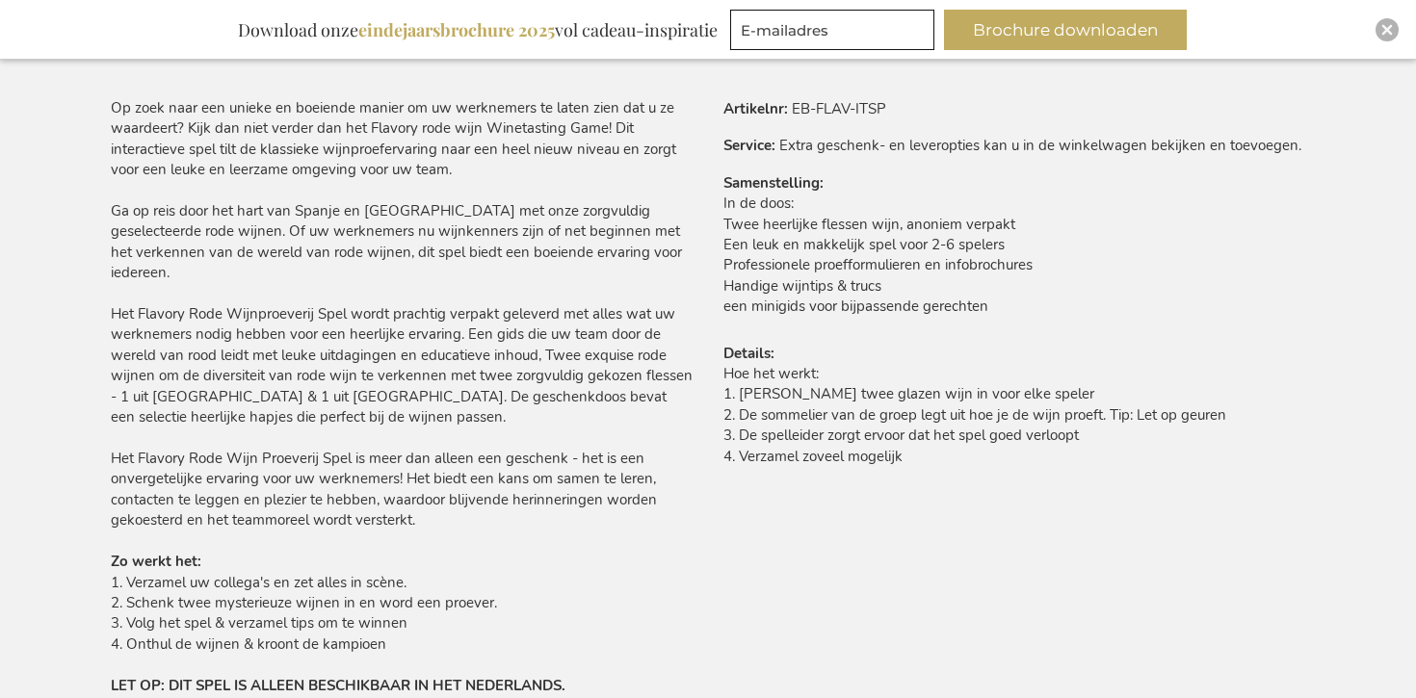
scroll to position [1209, 0]
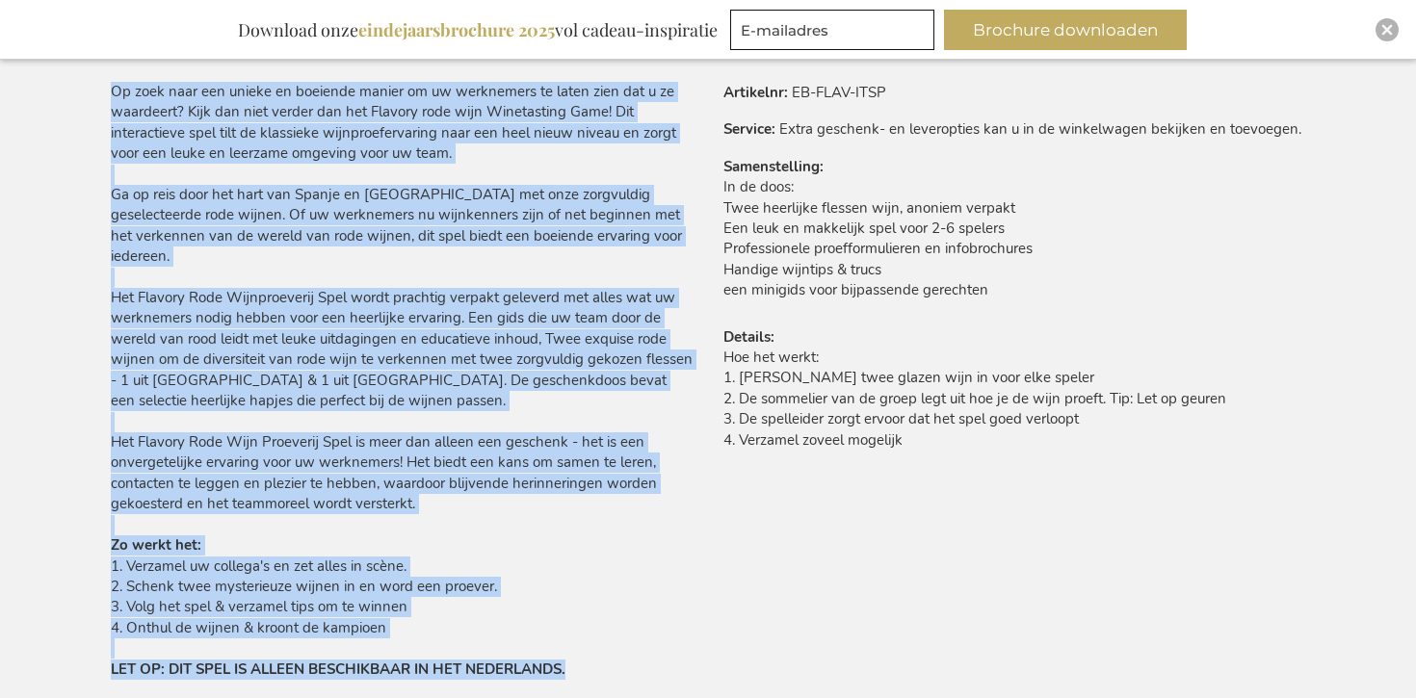
drag, startPoint x: 103, startPoint y: 103, endPoint x: 625, endPoint y: 642, distance: 750.5
click at [625, 642] on main "Ga naar het einde van de afbeeldingen-gallerij Ga naar het begin van de afbeeld…" at bounding box center [707, 454] width 1225 height 2693
copy p "Op zoek naar een unieke en boeiende manier om uw werknemers te laten zien dat u…"
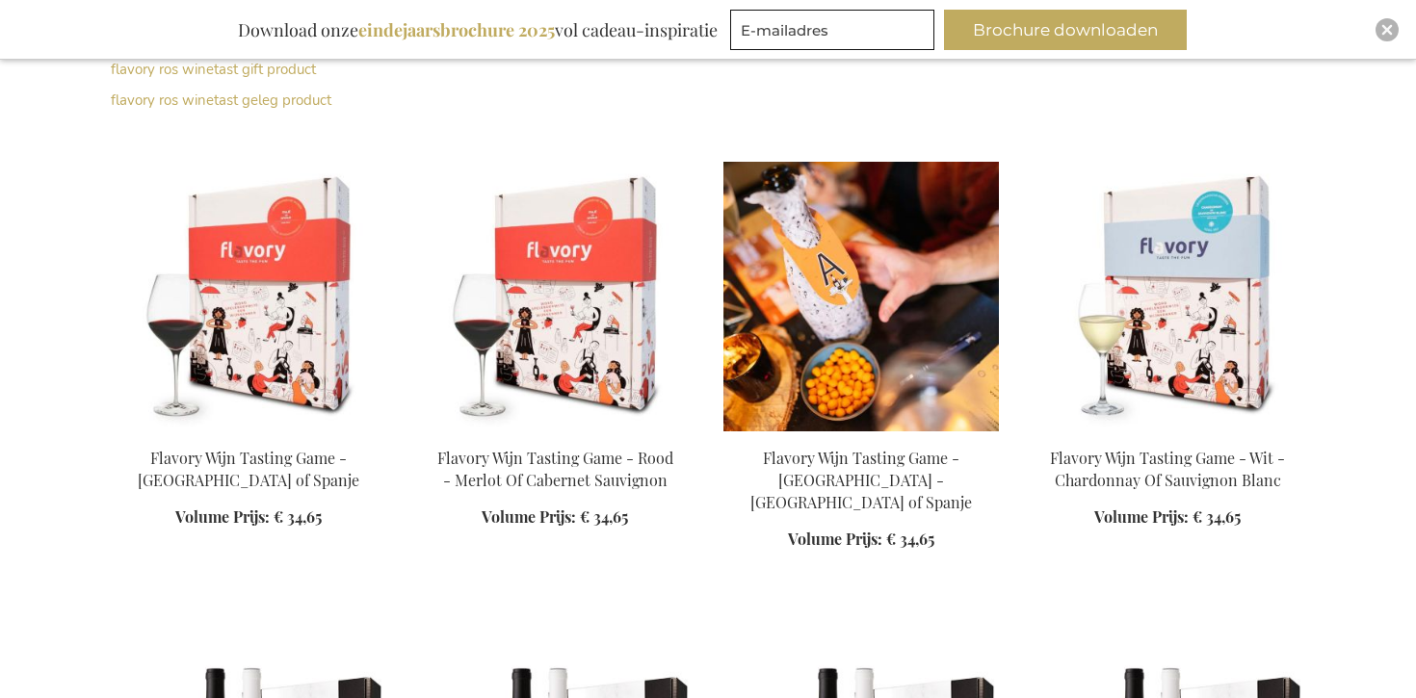
scroll to position [628, 0]
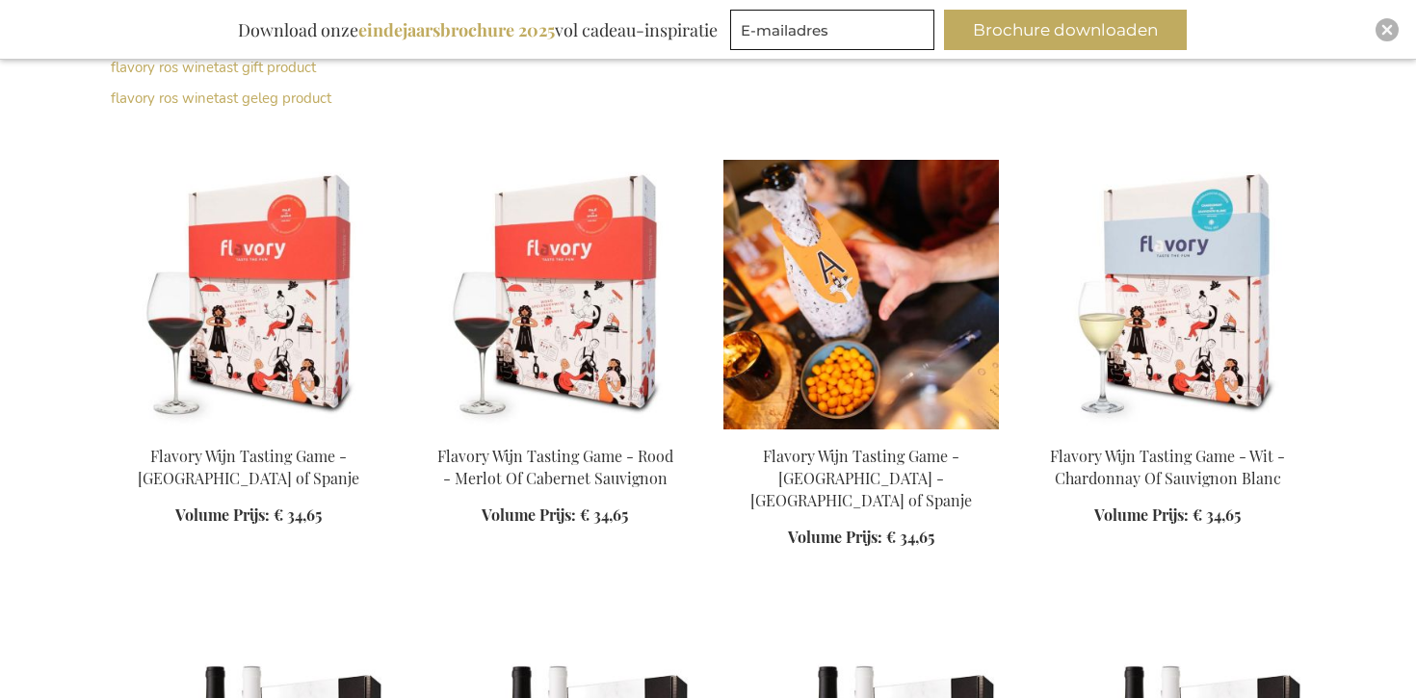
click at [904, 307] on img at bounding box center [860, 295] width 275 height 270
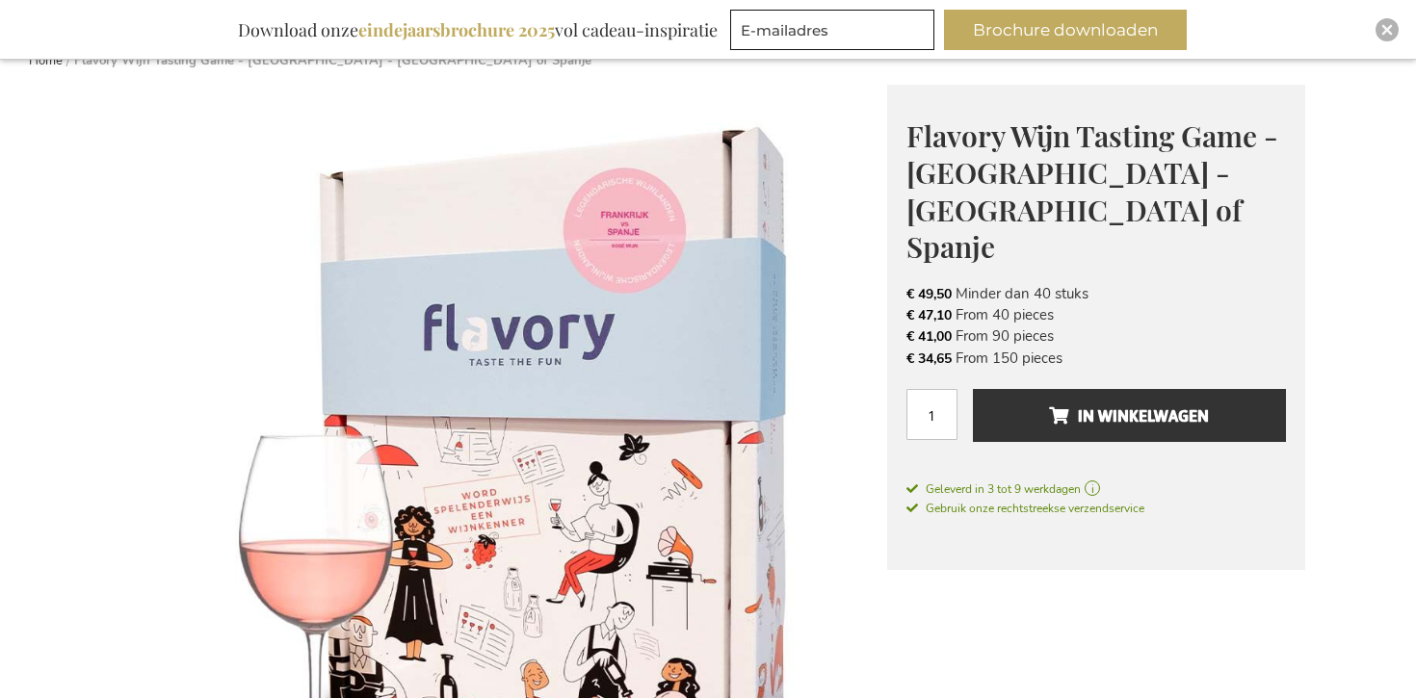
scroll to position [10, 0]
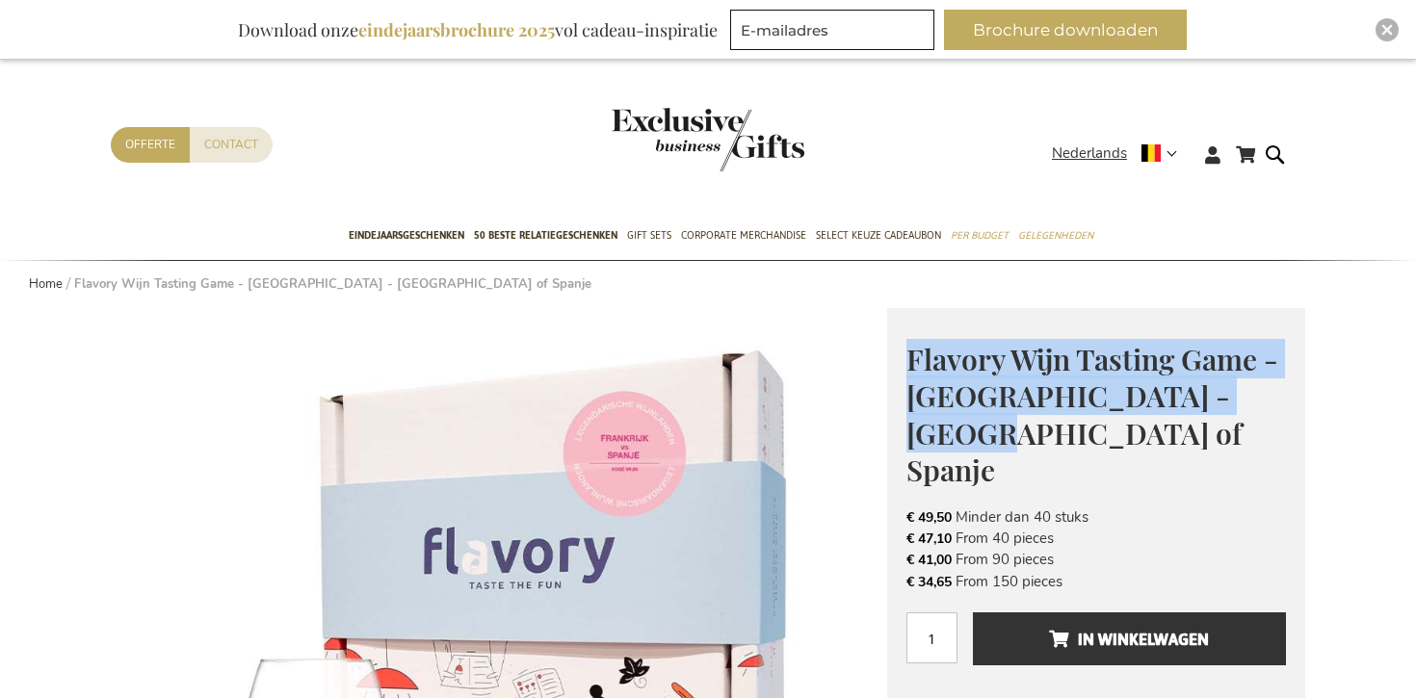
drag, startPoint x: 906, startPoint y: 354, endPoint x: 1273, endPoint y: 392, distance: 368.8
click at [1273, 392] on h1 "Flavory Wijn Tasting Game - [GEOGRAPHIC_DATA] - [GEOGRAPHIC_DATA] of Spanje" at bounding box center [1095, 413] width 379 height 148
copy span "Flavory Wijn Tasting Game - [GEOGRAPHIC_DATA] - [GEOGRAPHIC_DATA] of Spanje"
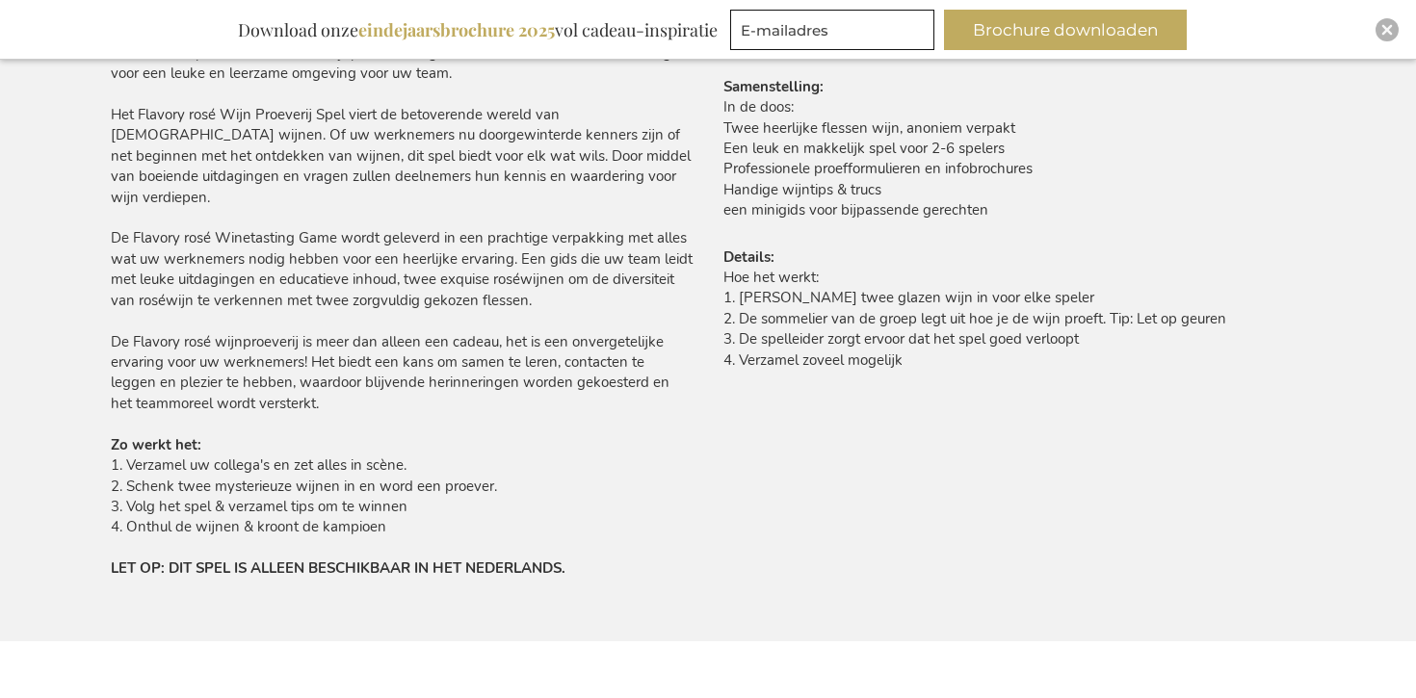
scroll to position [1224, 0]
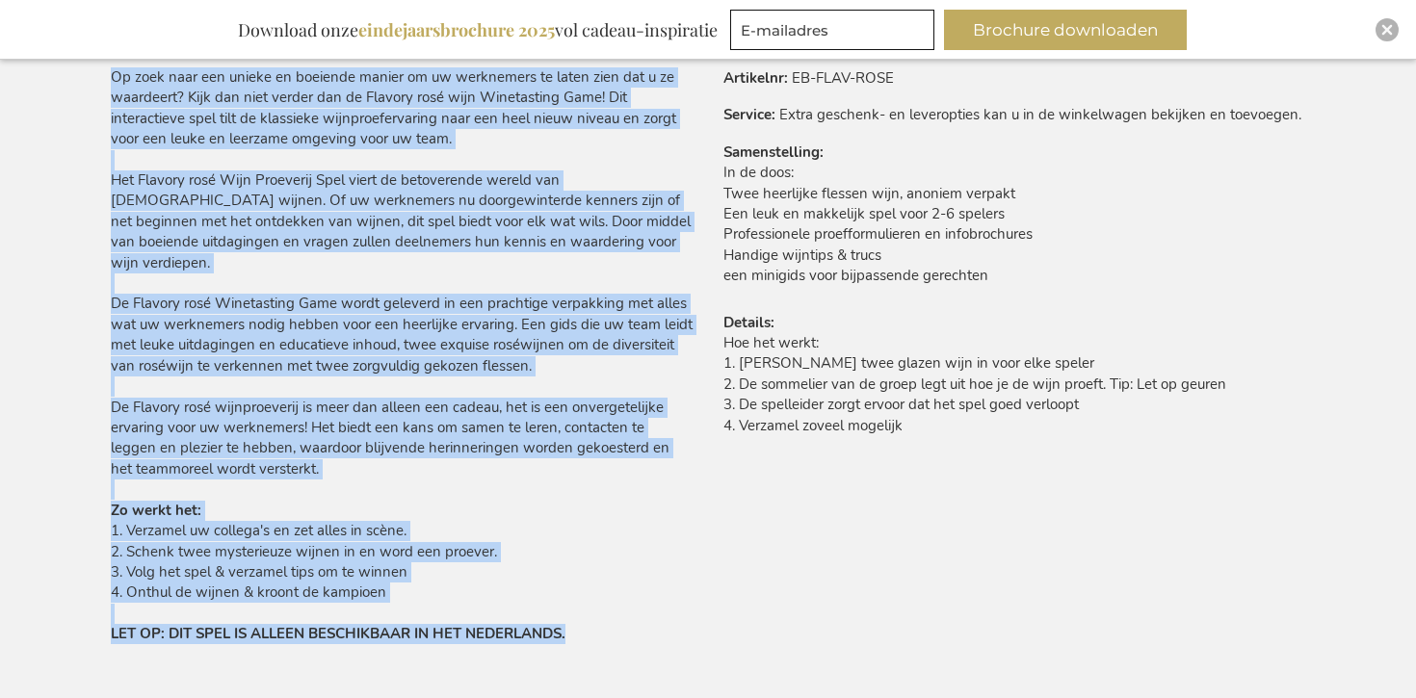
drag, startPoint x: 112, startPoint y: 72, endPoint x: 634, endPoint y: 547, distance: 705.5
click at [636, 608] on div "Op zoek naar een unieke en boeiende manier om uw werknemers te laten zien dat u…" at bounding box center [402, 356] width 582 height 578
copy div "Lo ipsu dolo sit ametco ad elitsedd eiusmo te in utlaboreet do magna aliq eni a…"
